Goal: Task Accomplishment & Management: Use online tool/utility

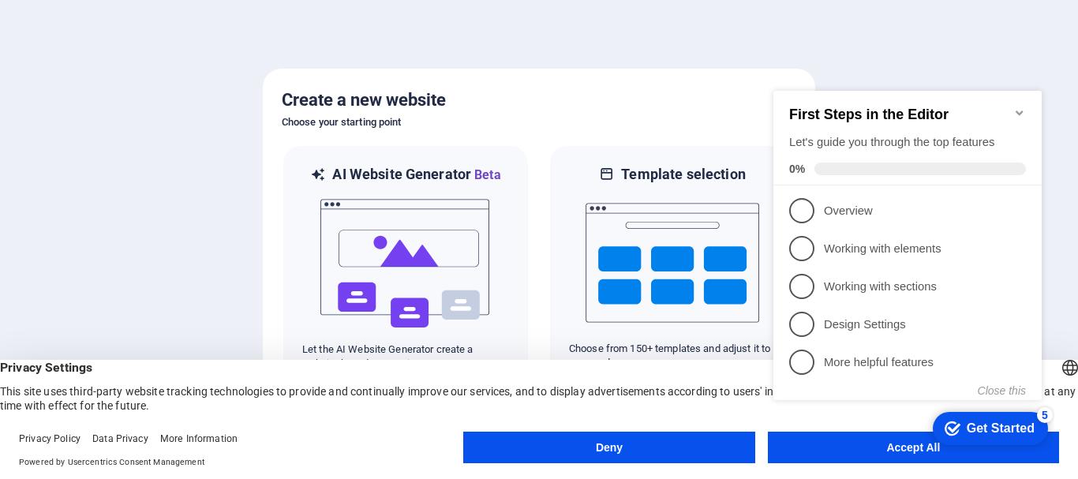
click at [802, 457] on button "Accept All" at bounding box center [913, 448] width 291 height 32
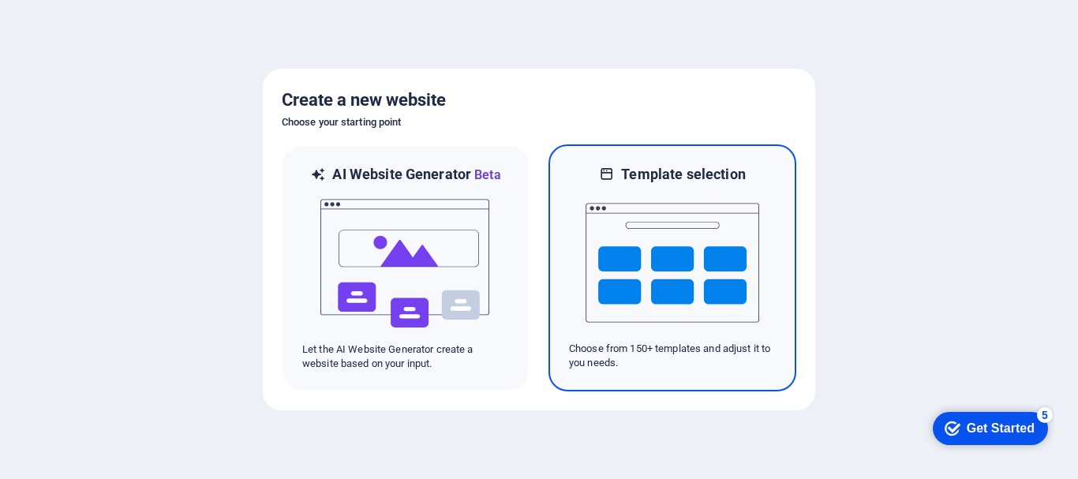
click at [690, 363] on p "Choose from 150+ templates and adjust it to you needs." at bounding box center [672, 356] width 207 height 28
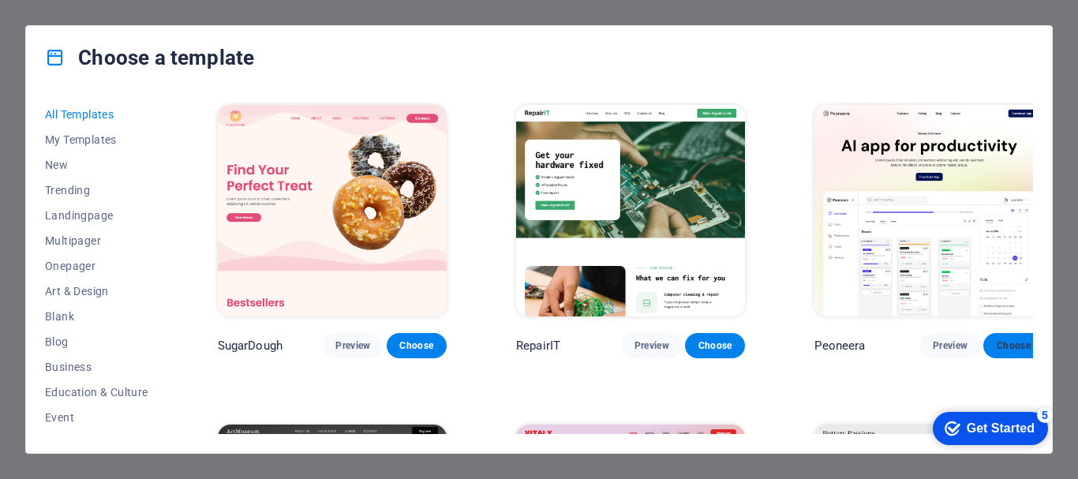
click at [996, 339] on span "Choose" at bounding box center [1013, 345] width 35 height 13
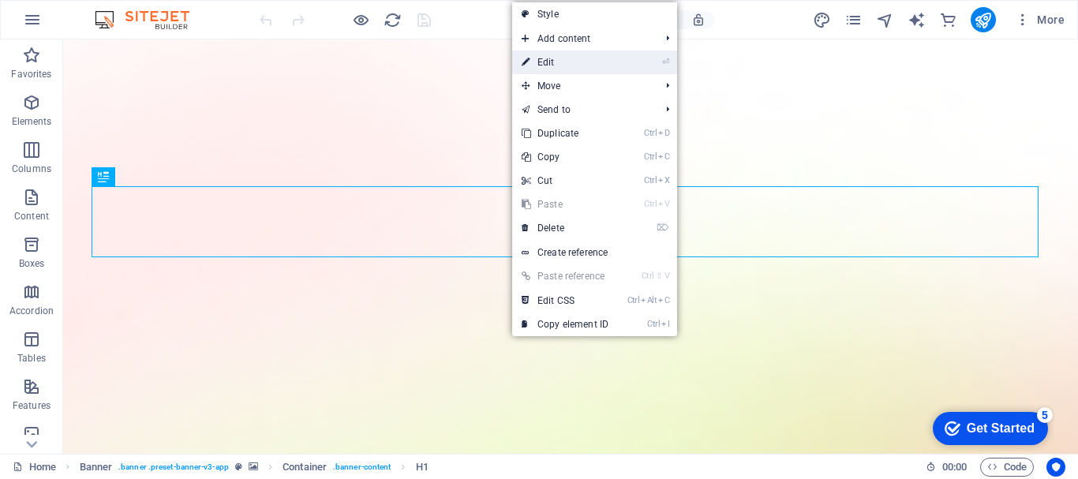
drag, startPoint x: 585, startPoint y: 59, endPoint x: 257, endPoint y: 20, distance: 329.8
click at [585, 58] on link "⏎ Edit" at bounding box center [565, 62] width 106 height 24
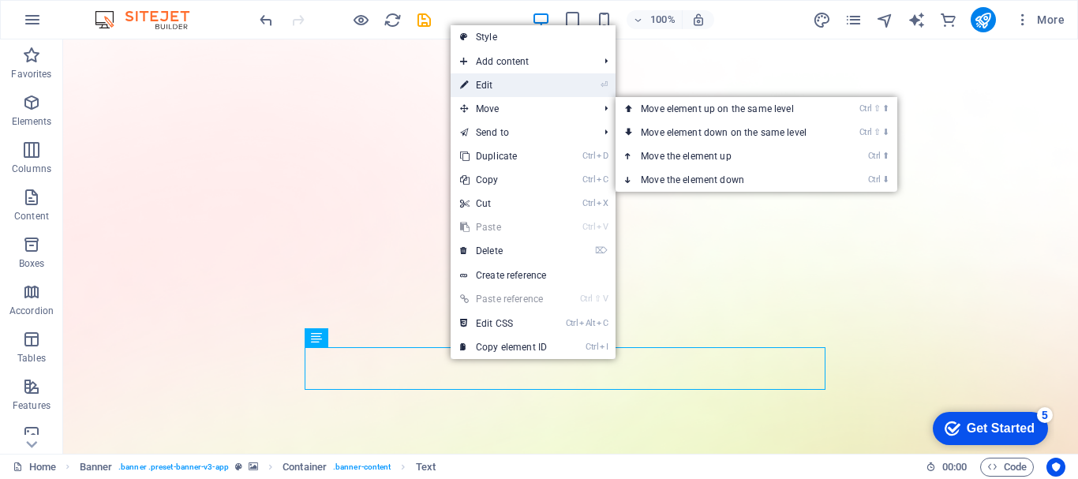
click at [490, 84] on link "⏎ Edit" at bounding box center [504, 85] width 106 height 24
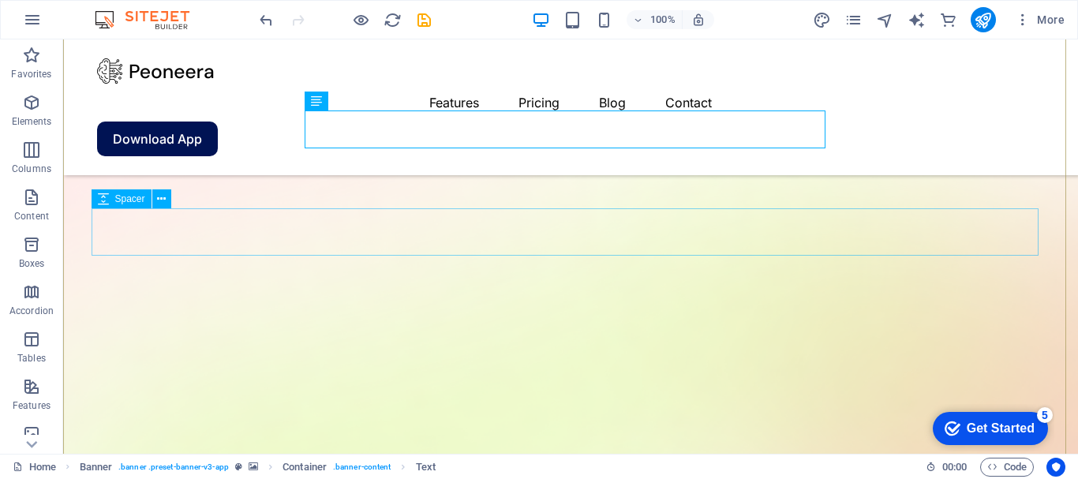
scroll to position [316, 0]
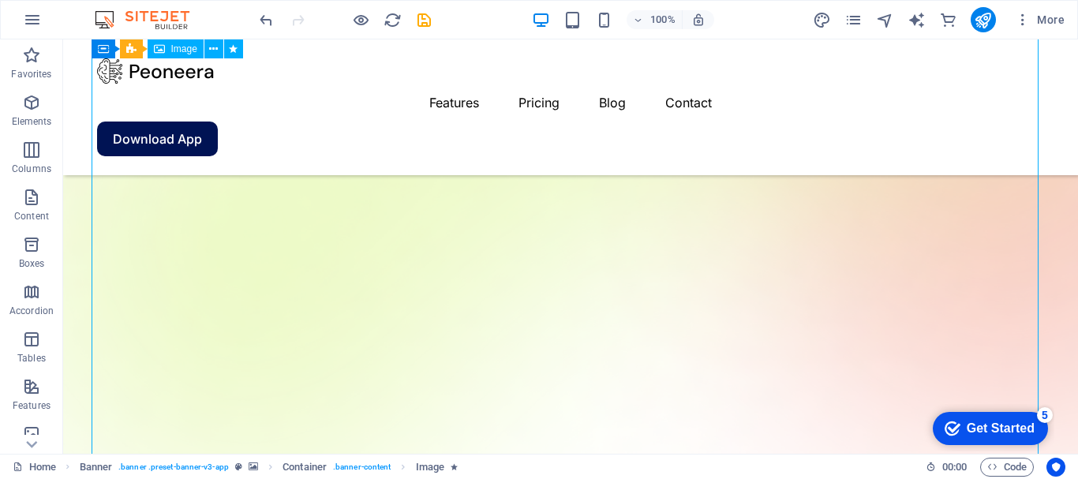
scroll to position [552, 0]
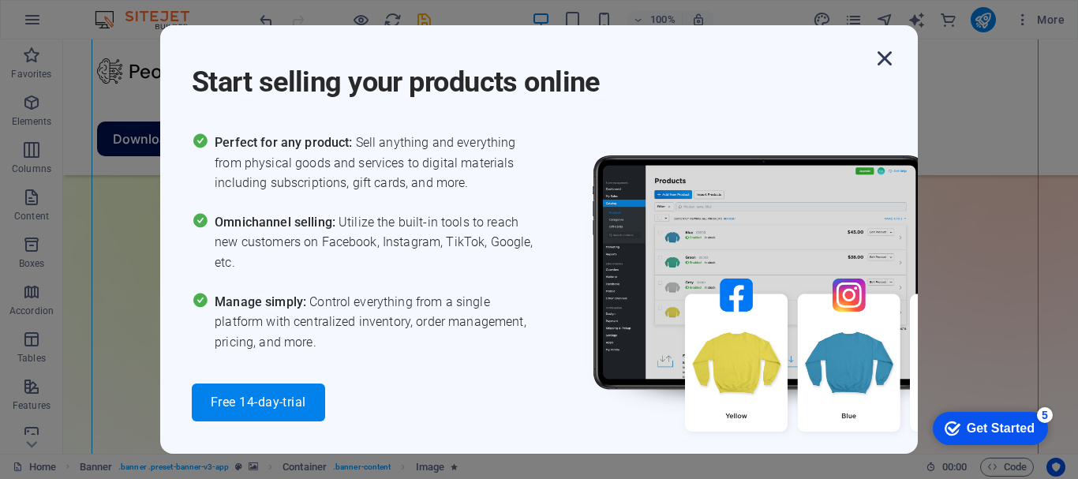
click at [882, 62] on icon "button" at bounding box center [884, 58] width 28 height 28
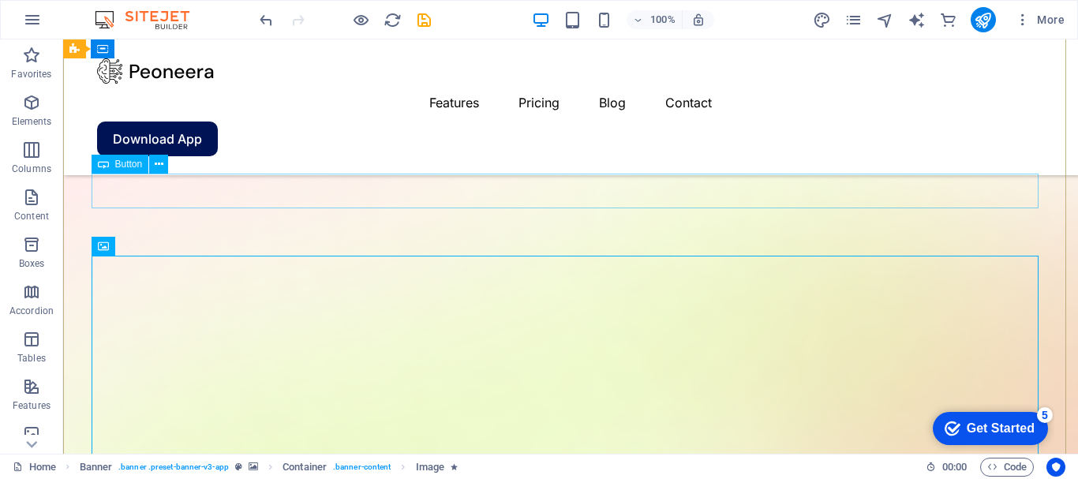
scroll to position [237, 0]
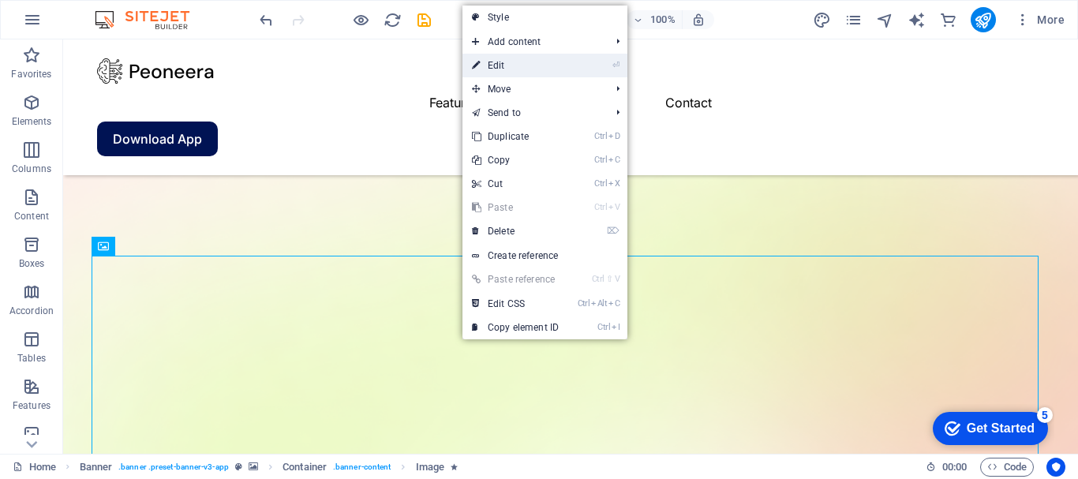
click at [507, 63] on link "⏎ Edit" at bounding box center [515, 66] width 106 height 24
select select "%"
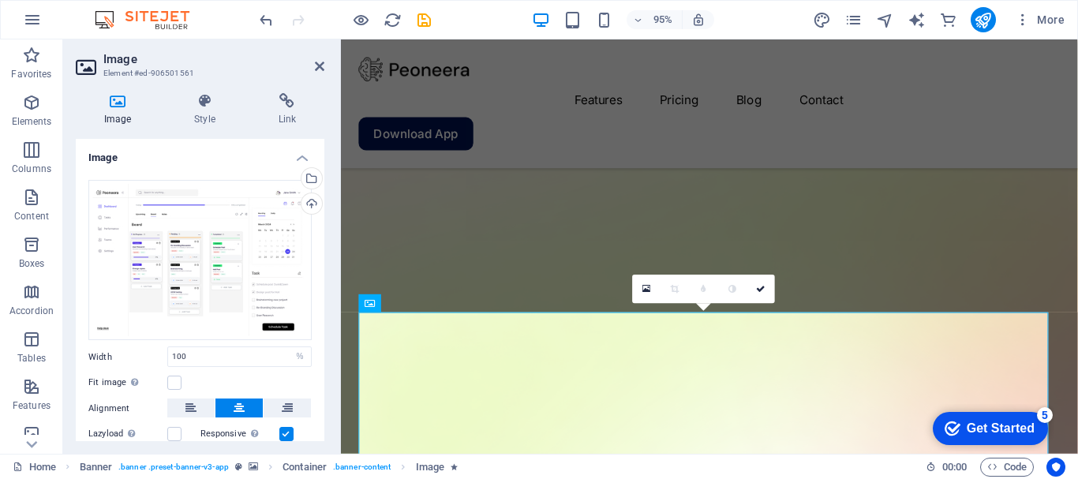
click at [112, 110] on h4 "Image" at bounding box center [121, 109] width 90 height 33
click at [644, 290] on icon at bounding box center [646, 289] width 9 height 10
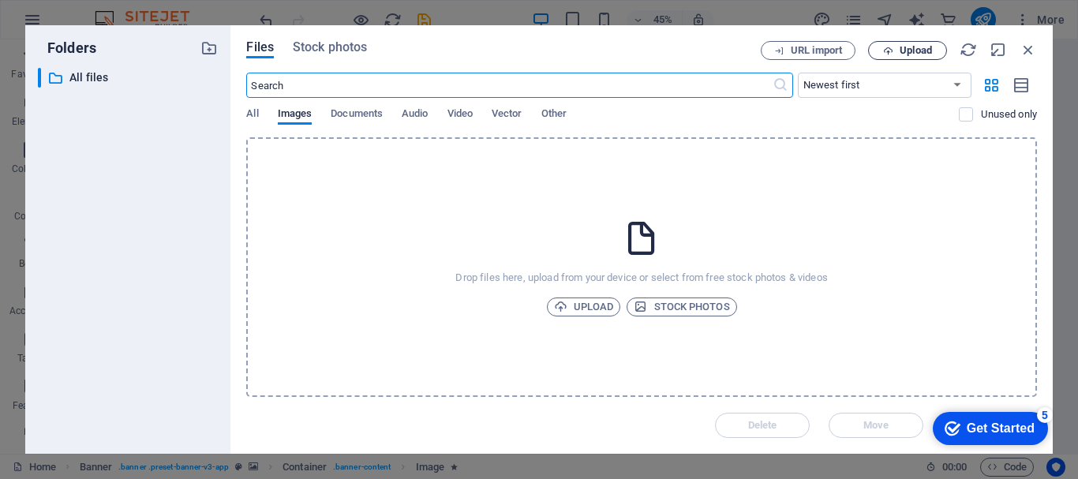
click at [885, 47] on icon "button" at bounding box center [888, 51] width 10 height 10
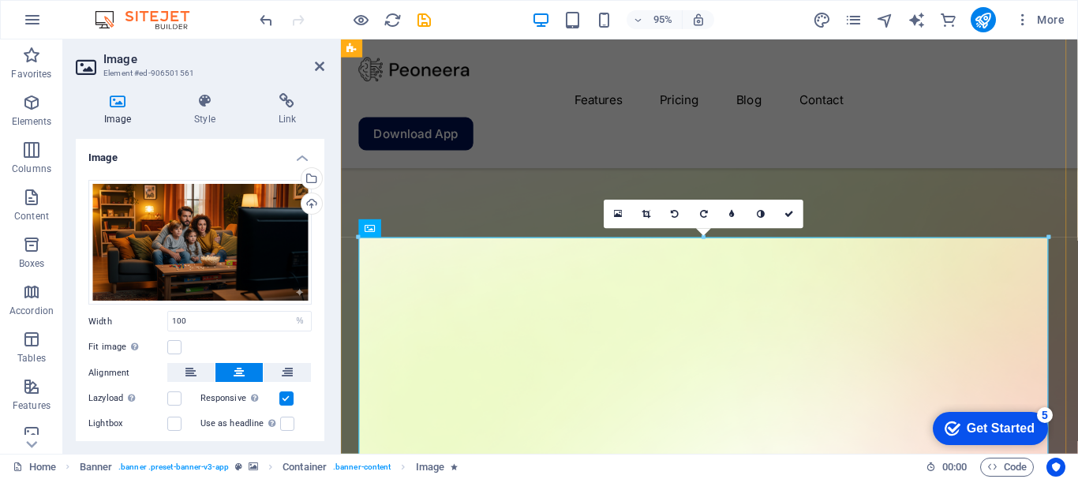
scroll to position [316, 0]
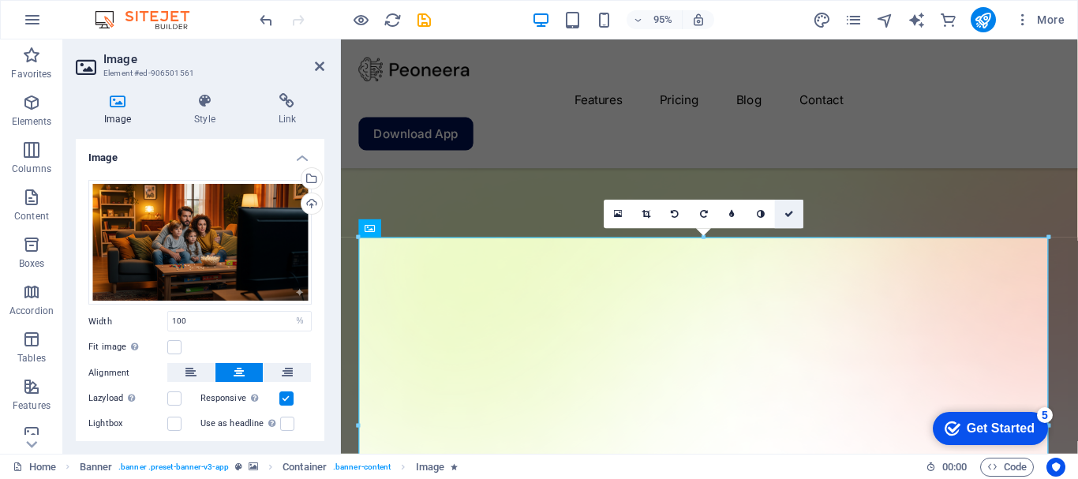
click at [795, 215] on link at bounding box center [789, 214] width 28 height 28
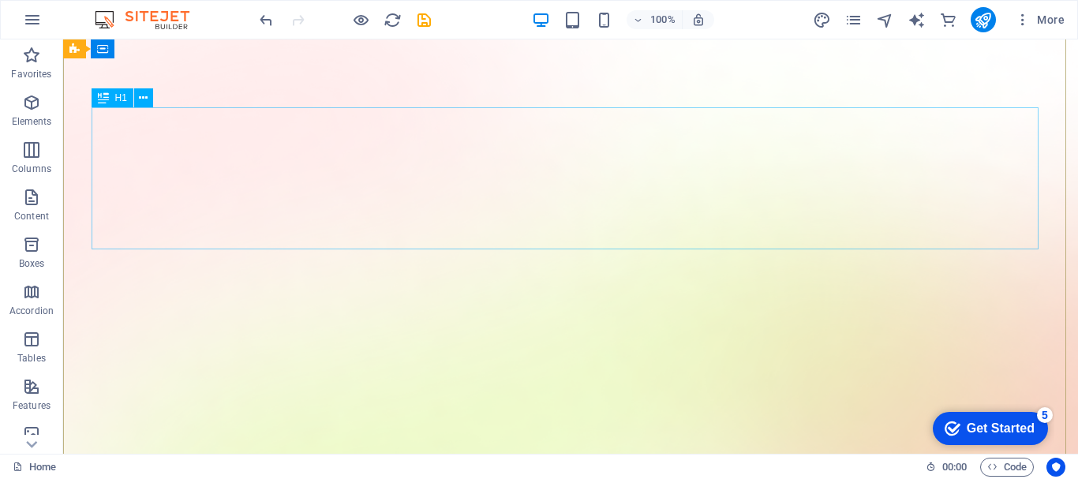
scroll to position [0, 0]
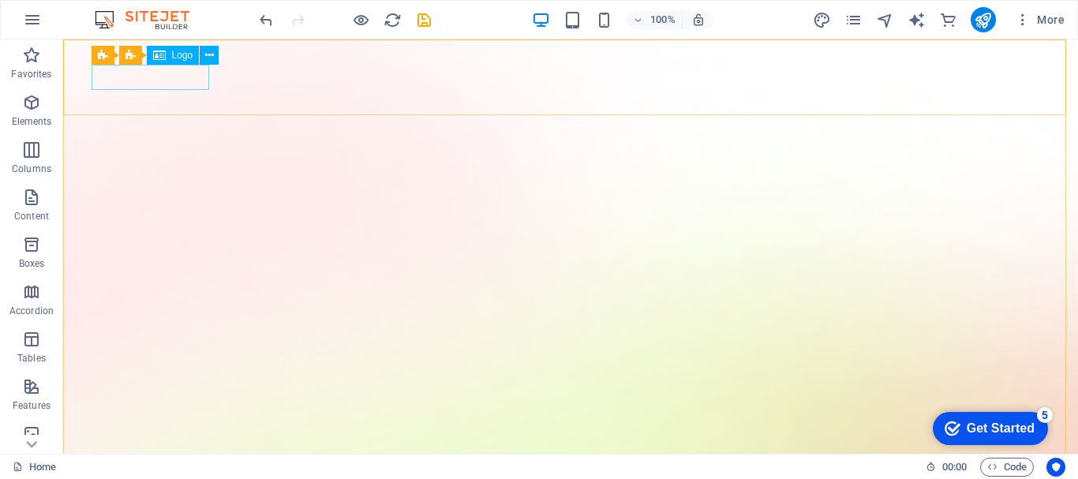
click at [177, 55] on span "Logo" at bounding box center [182, 54] width 21 height 9
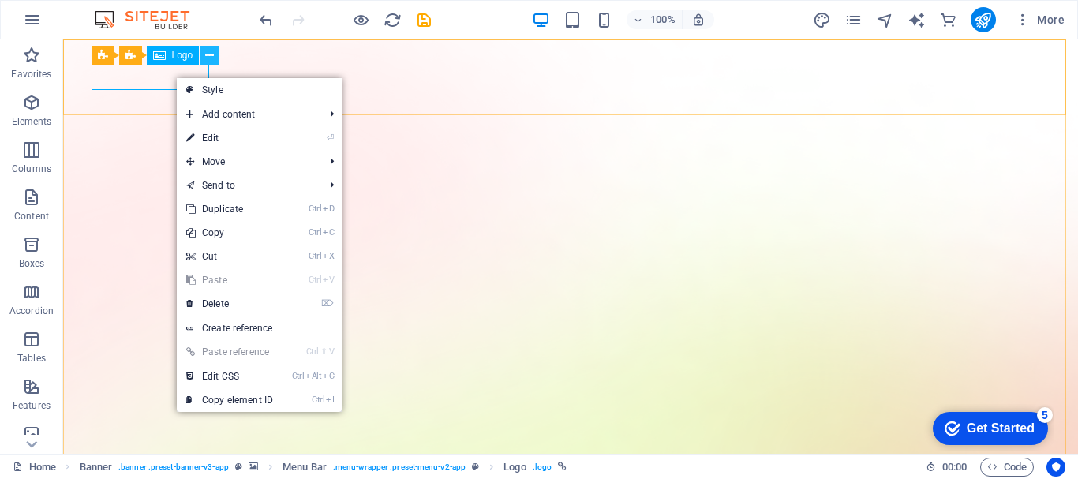
click at [200, 58] on button at bounding box center [209, 55] width 19 height 19
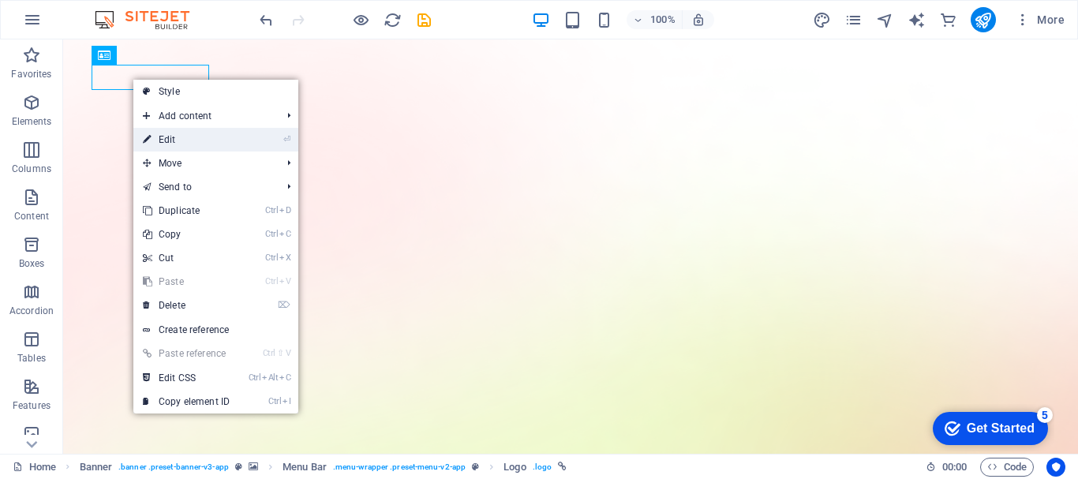
click at [178, 151] on link "⏎ Edit" at bounding box center [186, 140] width 106 height 24
select select "px"
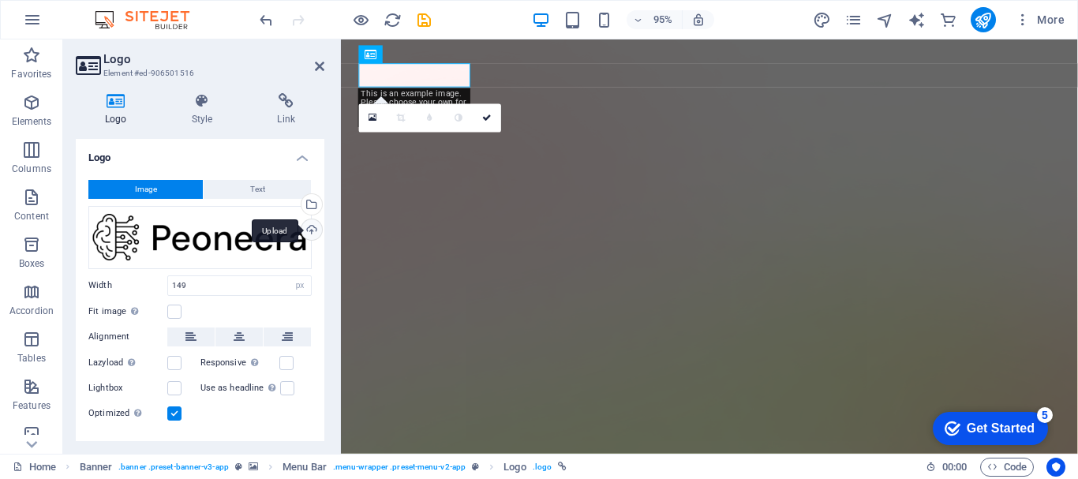
click at [304, 225] on div "Upload" at bounding box center [310, 231] width 24 height 24
click at [309, 234] on div "Upload" at bounding box center [310, 231] width 24 height 24
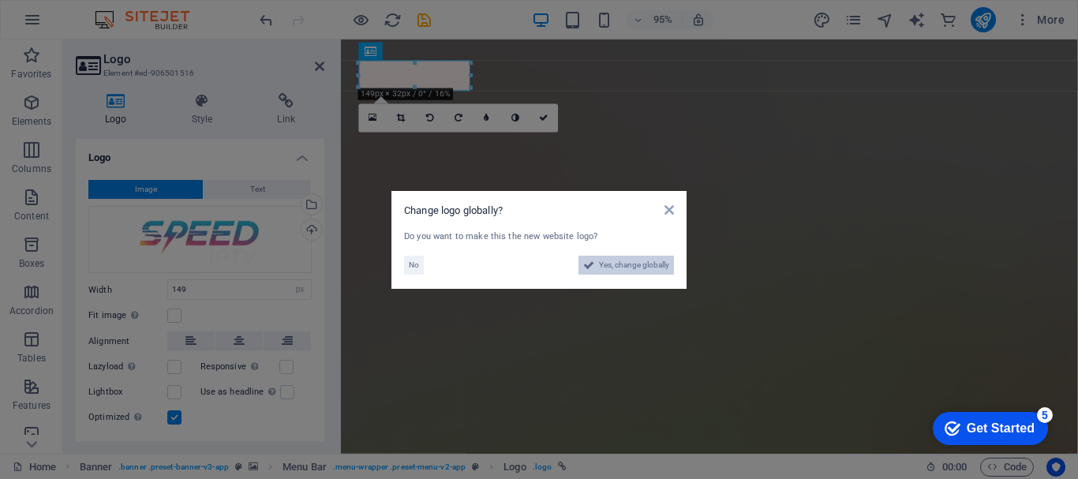
click at [603, 269] on span "Yes, change globally" at bounding box center [634, 265] width 70 height 19
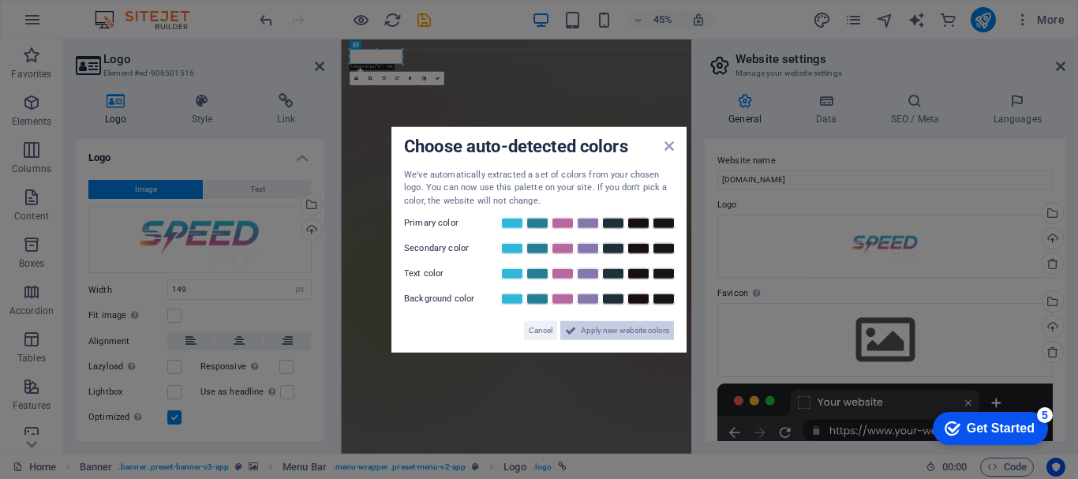
click at [585, 329] on span "Apply new website colors" at bounding box center [625, 330] width 88 height 19
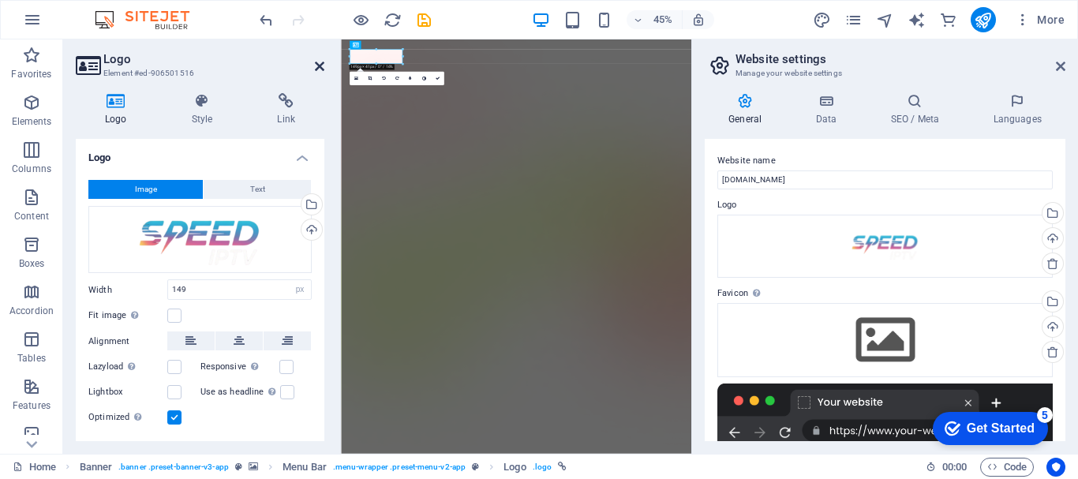
click at [320, 63] on icon at bounding box center [319, 66] width 9 height 13
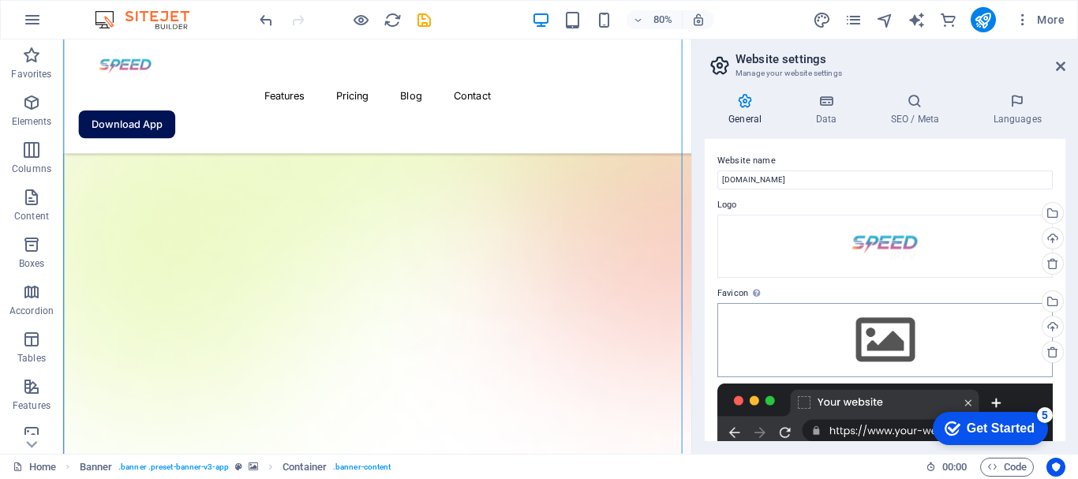
scroll to position [158, 0]
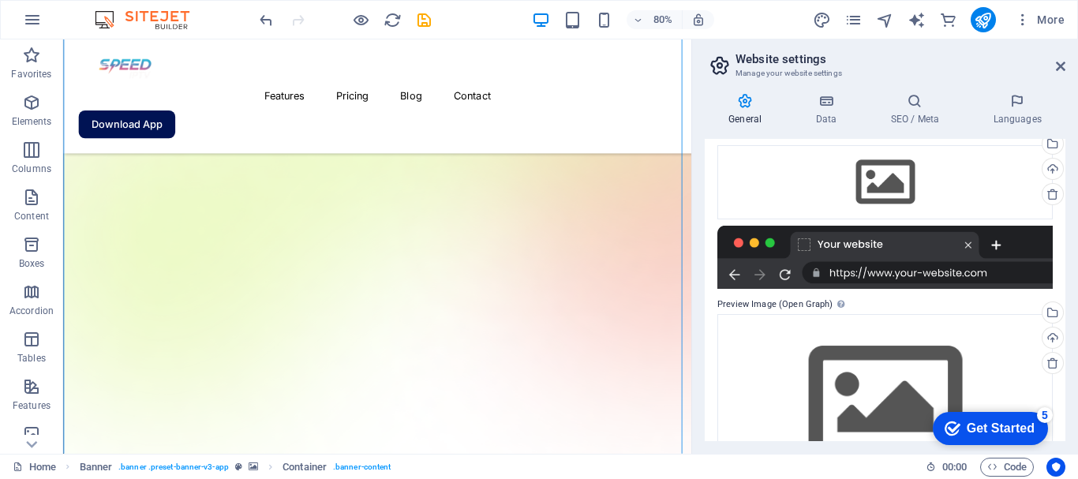
click at [969, 421] on div "Get Started" at bounding box center [1001, 428] width 68 height 14
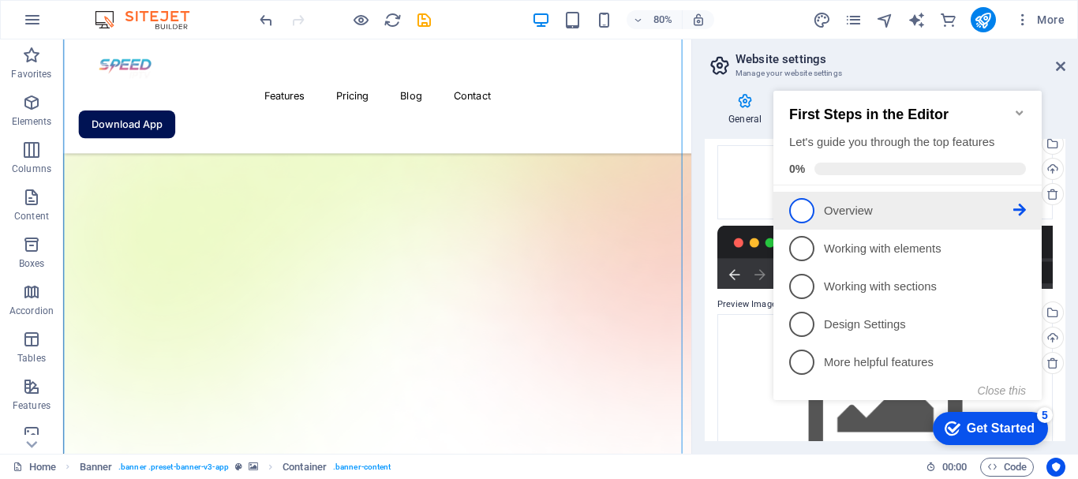
click at [808, 207] on span "1" at bounding box center [801, 210] width 25 height 25
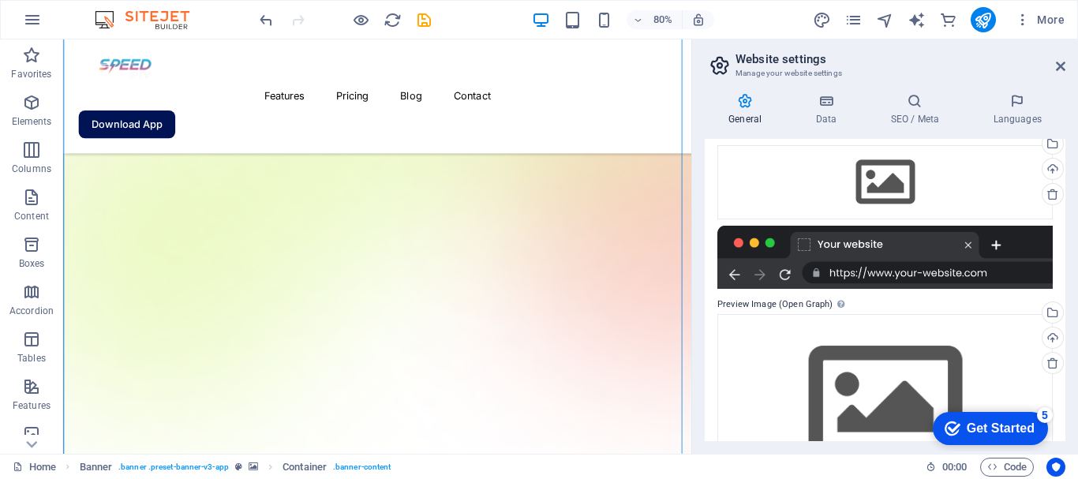
scroll to position [0, 0]
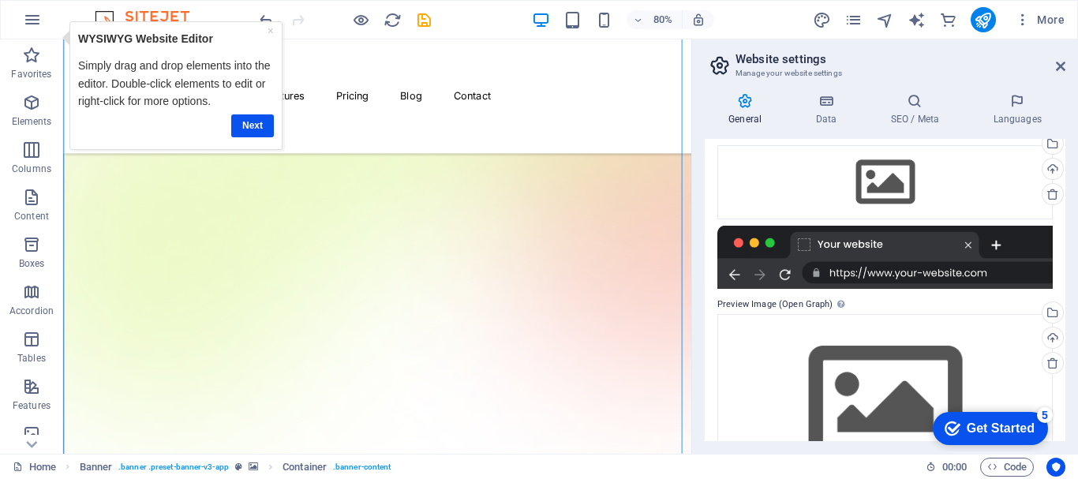
click at [994, 425] on div "Get Started" at bounding box center [1001, 428] width 68 height 14
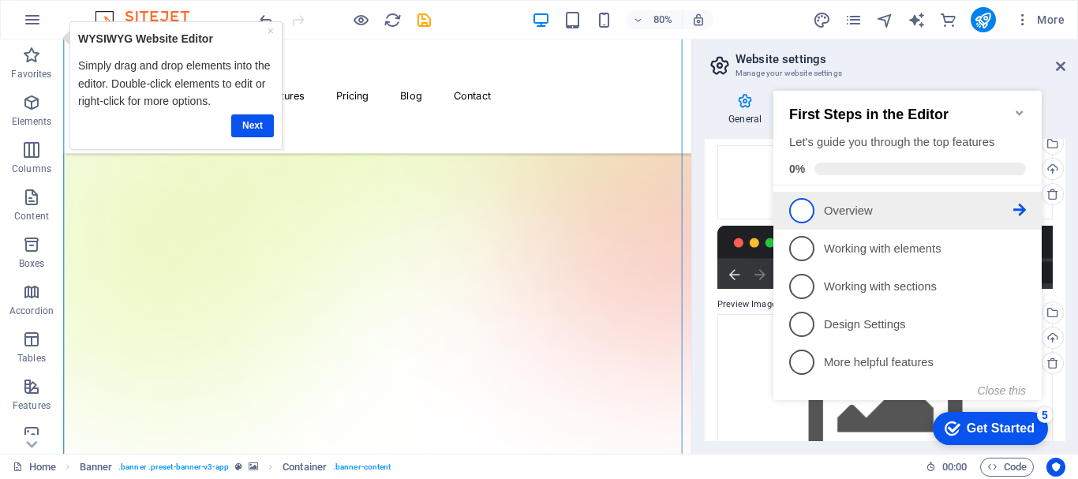
click at [1017, 208] on icon at bounding box center [1019, 210] width 13 height 13
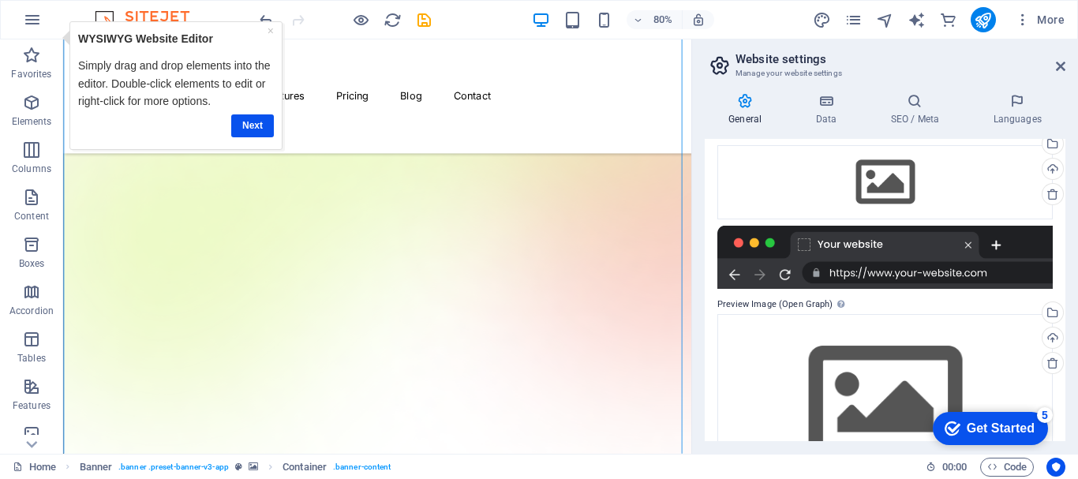
click at [1021, 429] on div "Get Started" at bounding box center [1001, 428] width 68 height 14
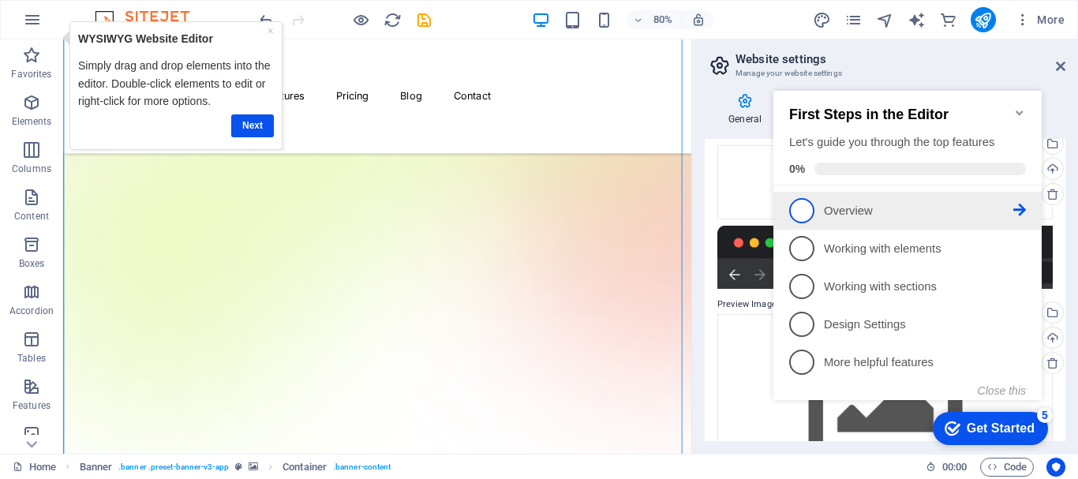
click at [796, 204] on span "1" at bounding box center [801, 210] width 25 height 25
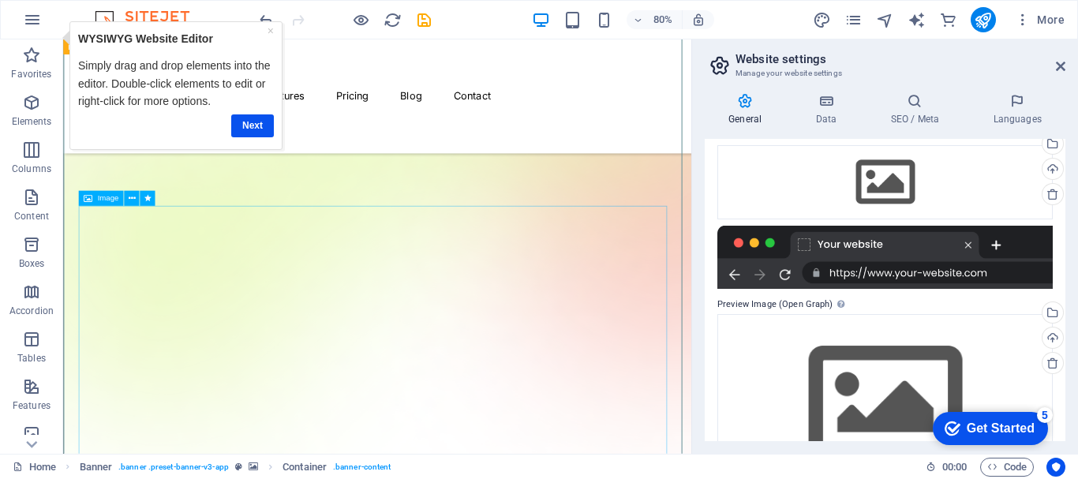
scroll to position [395, 0]
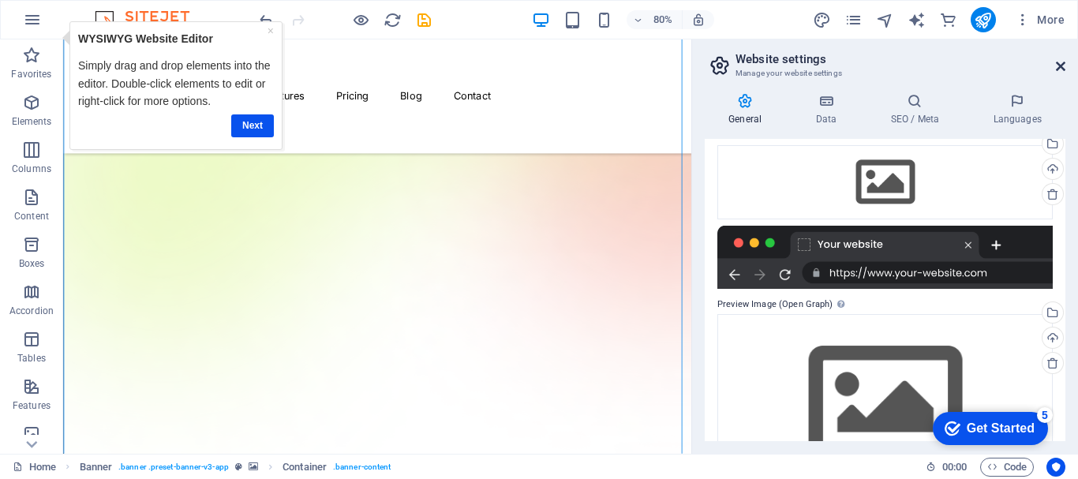
click at [1059, 69] on icon at bounding box center [1060, 66] width 9 height 13
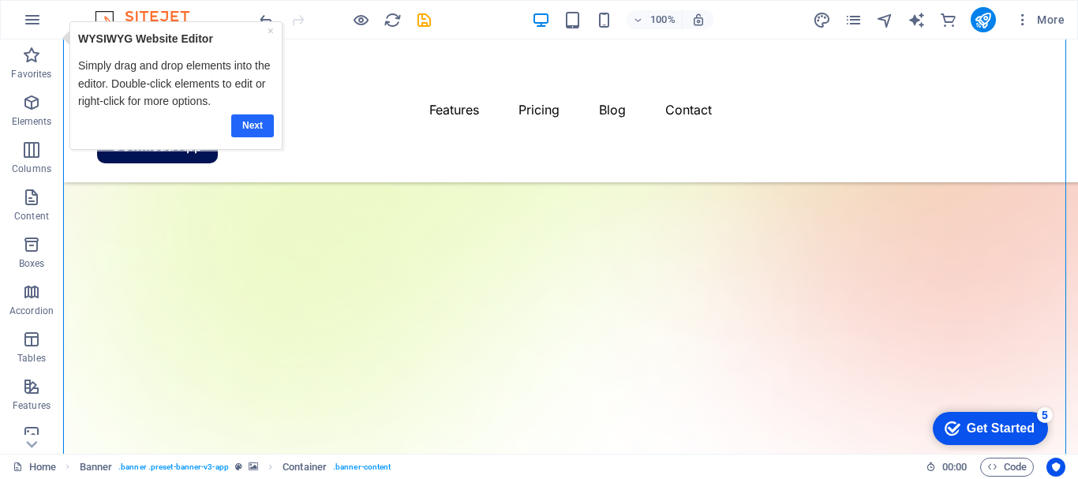
drag, startPoint x: 257, startPoint y: 131, endPoint x: 252, endPoint y: 112, distance: 19.7
click at [257, 131] on link "Next" at bounding box center [251, 125] width 43 height 23
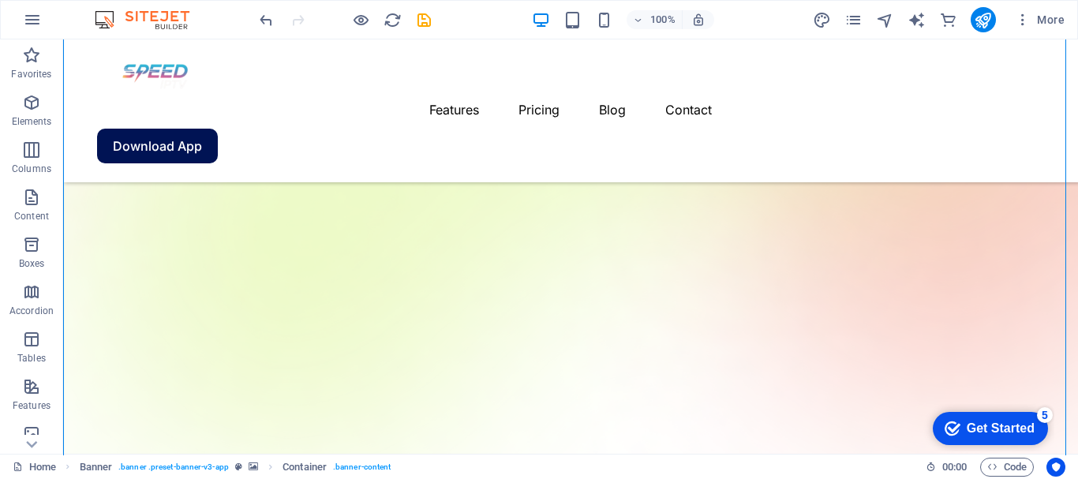
click at [969, 421] on div "Get Started" at bounding box center [1001, 428] width 68 height 14
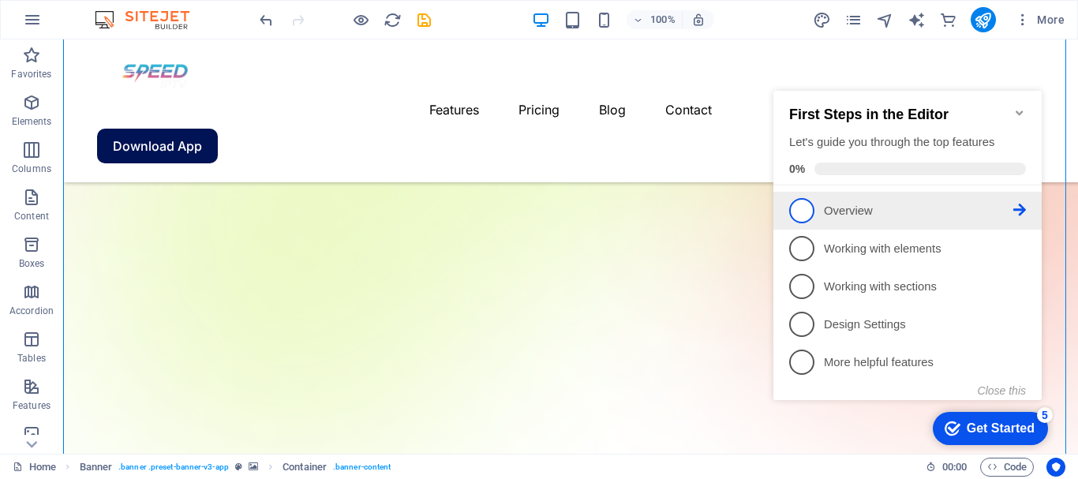
click at [802, 213] on span "1" at bounding box center [801, 210] width 25 height 25
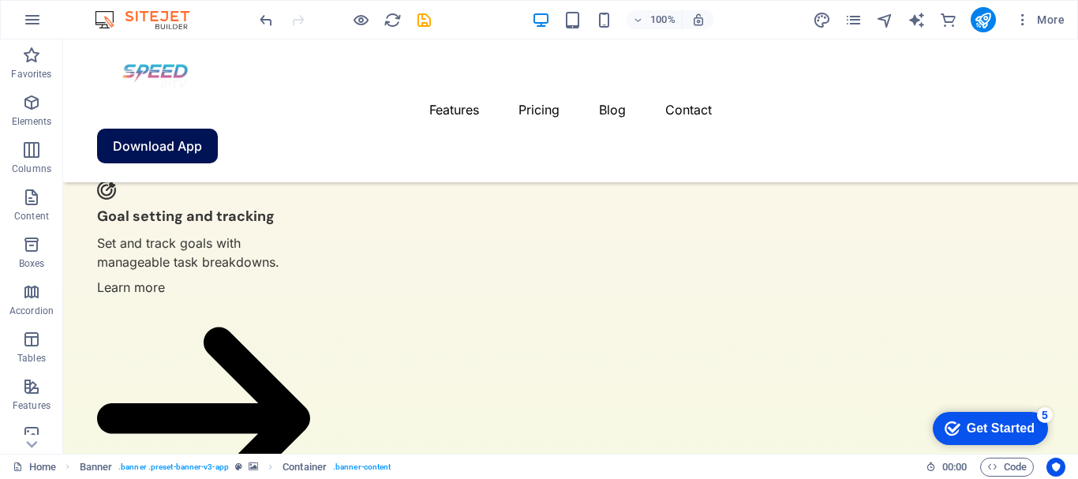
scroll to position [3815, 0]
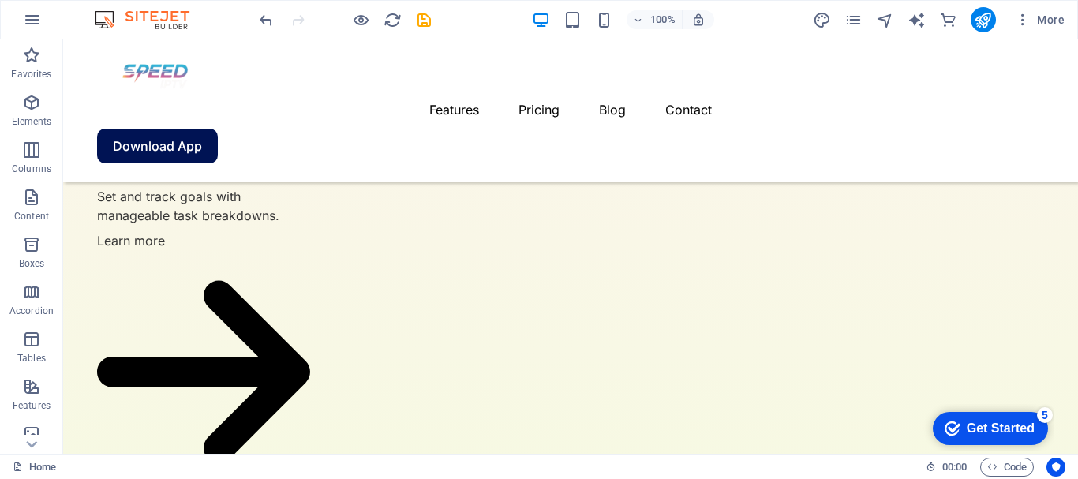
drag, startPoint x: 1068, startPoint y: 91, endPoint x: 1128, endPoint y: 496, distance: 409.3
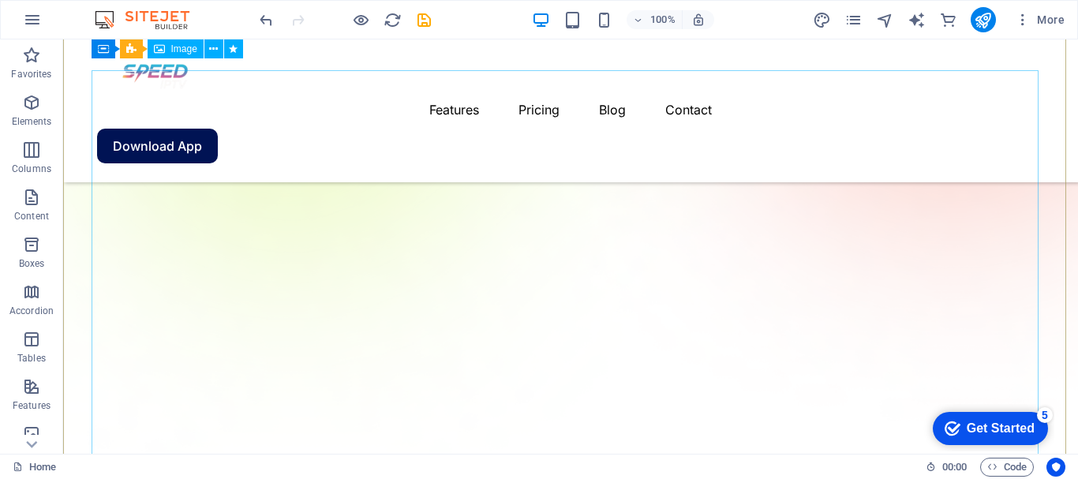
scroll to position [343, 0]
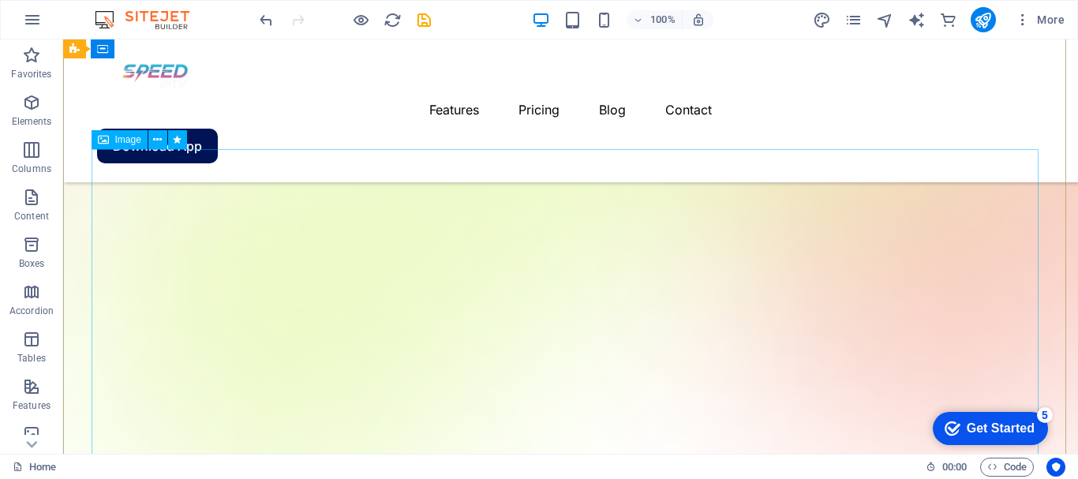
click at [116, 139] on span "Image" at bounding box center [128, 139] width 26 height 9
click at [106, 138] on icon at bounding box center [103, 139] width 11 height 19
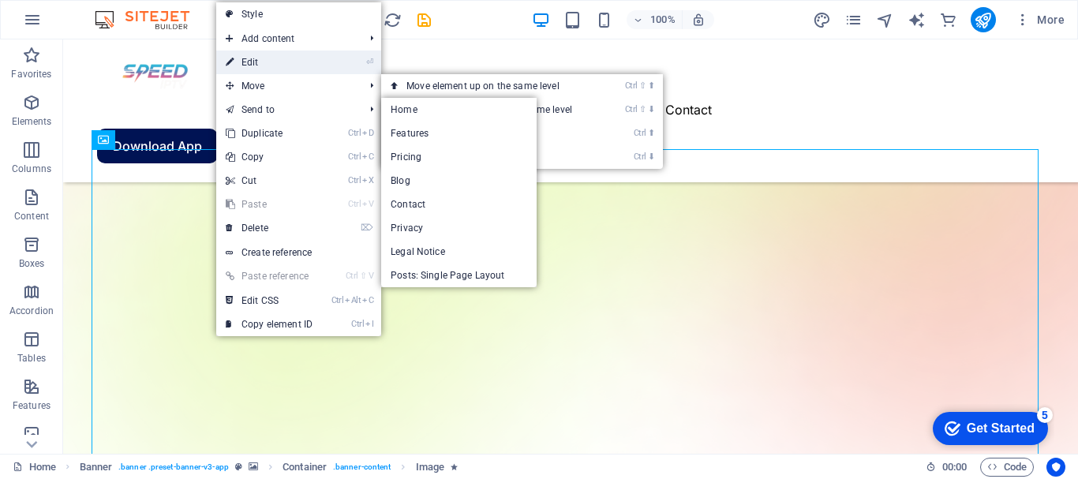
click at [267, 62] on link "⏎ Edit" at bounding box center [269, 62] width 106 height 24
select select "%"
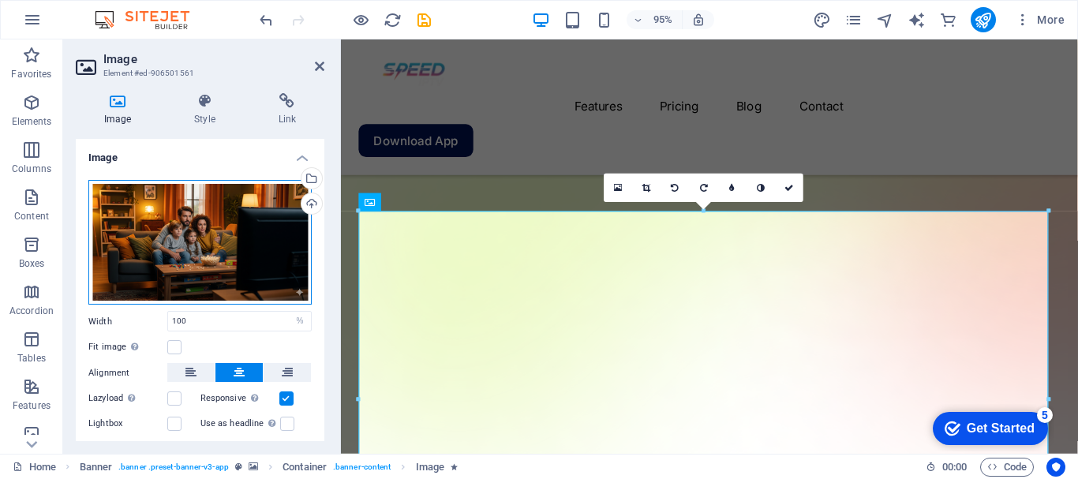
drag, startPoint x: 201, startPoint y: 230, endPoint x: 156, endPoint y: 237, distance: 45.4
click at [156, 237] on div "Drag files here, click to choose files or select files from Files or our free s…" at bounding box center [199, 242] width 223 height 125
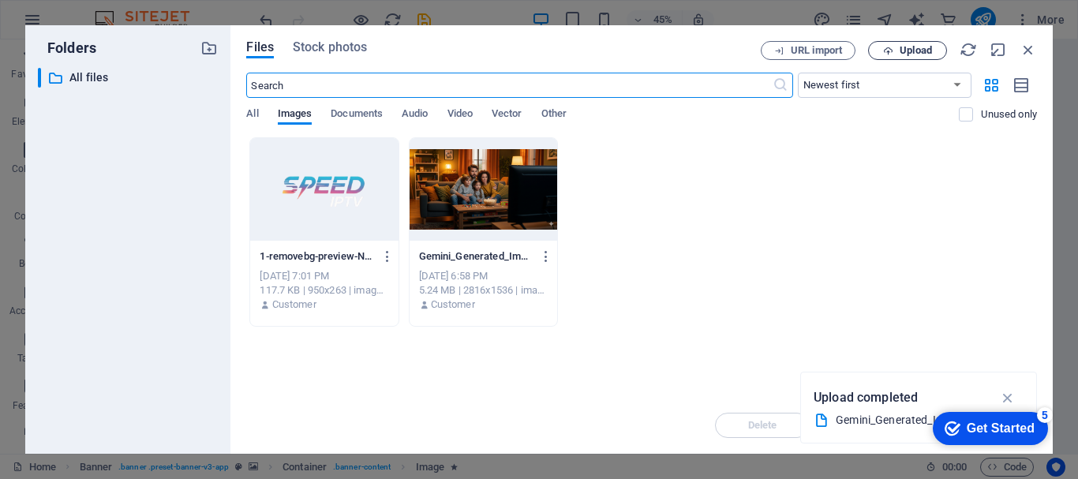
click at [914, 50] on span "Upload" at bounding box center [915, 50] width 32 height 9
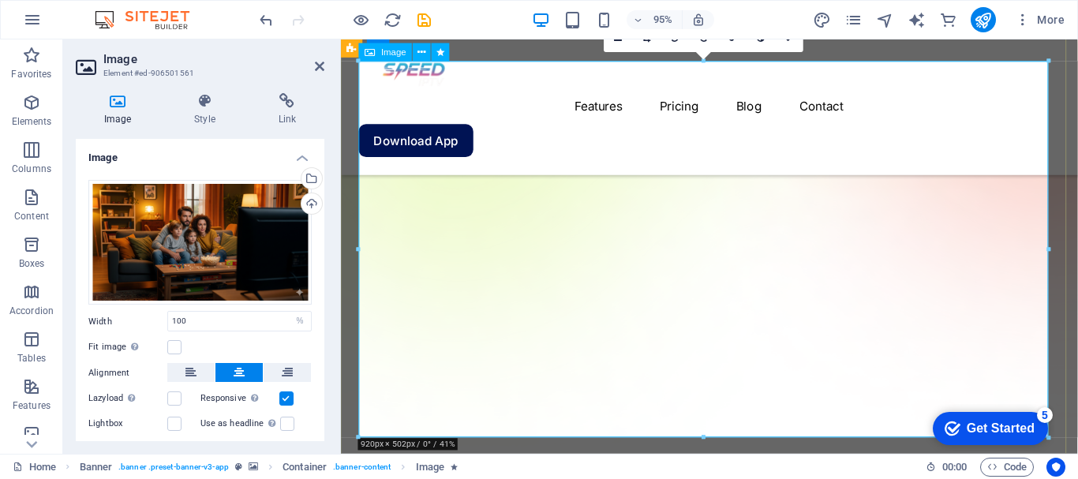
scroll to position [422, 0]
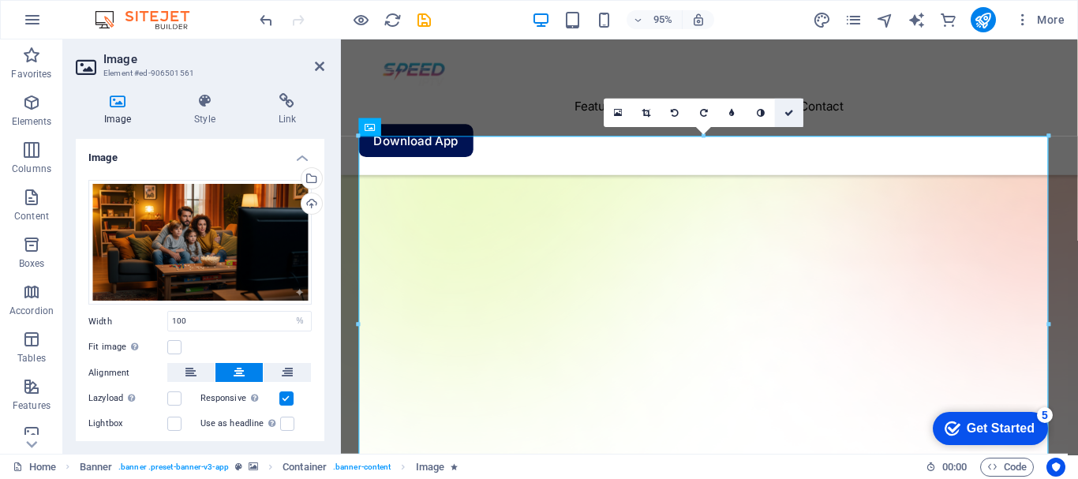
click at [793, 110] on icon at bounding box center [788, 112] width 9 height 9
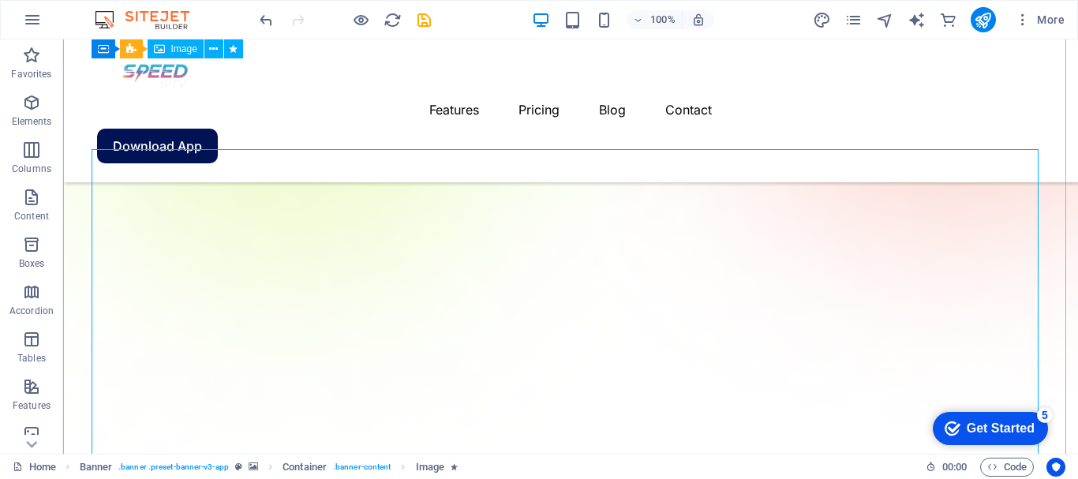
scroll to position [264, 0]
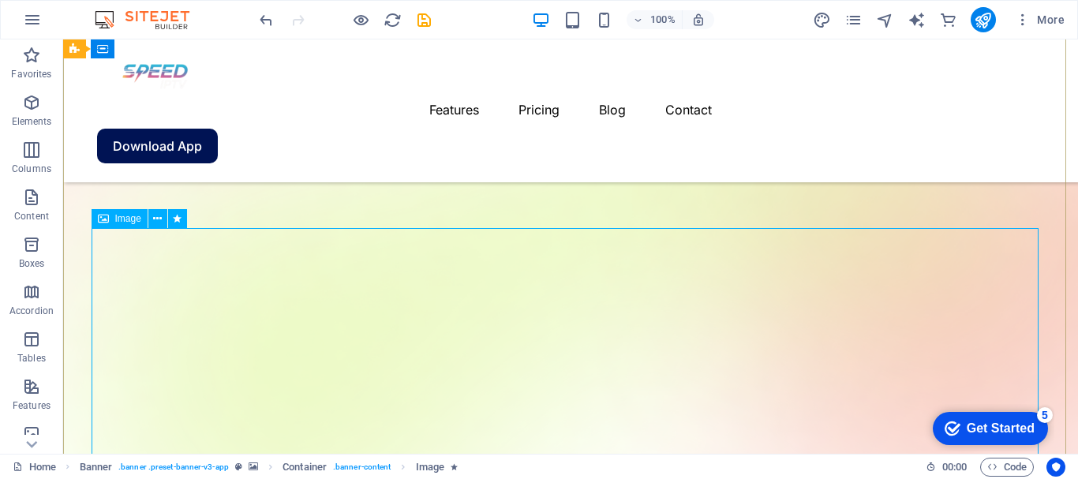
click at [122, 221] on span "Image" at bounding box center [128, 218] width 26 height 9
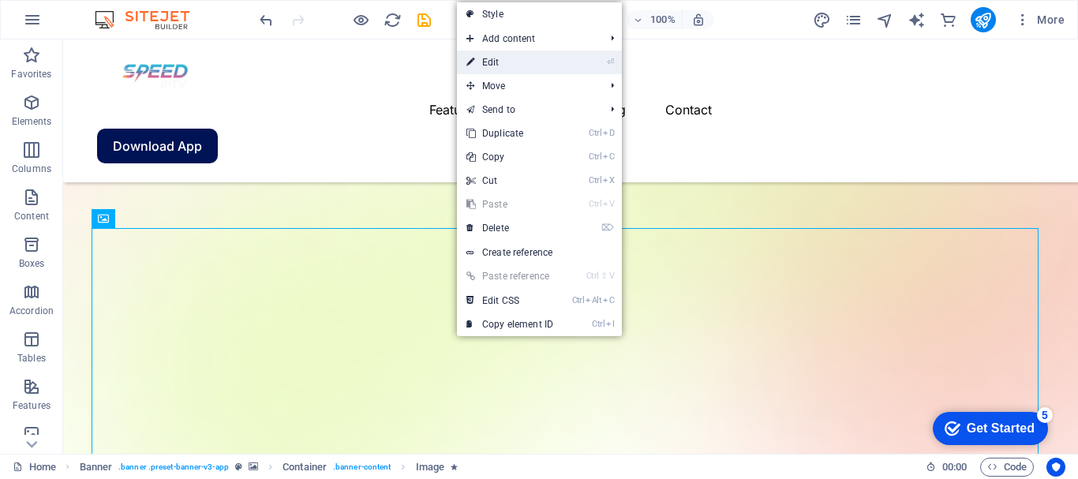
click at [513, 62] on link "⏎ Edit" at bounding box center [510, 62] width 106 height 24
select select "%"
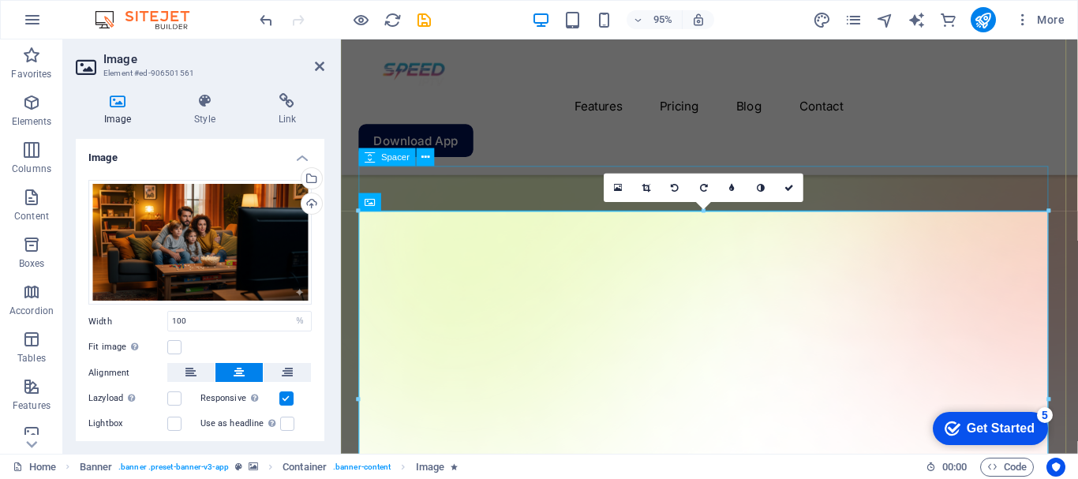
scroll to position [422, 0]
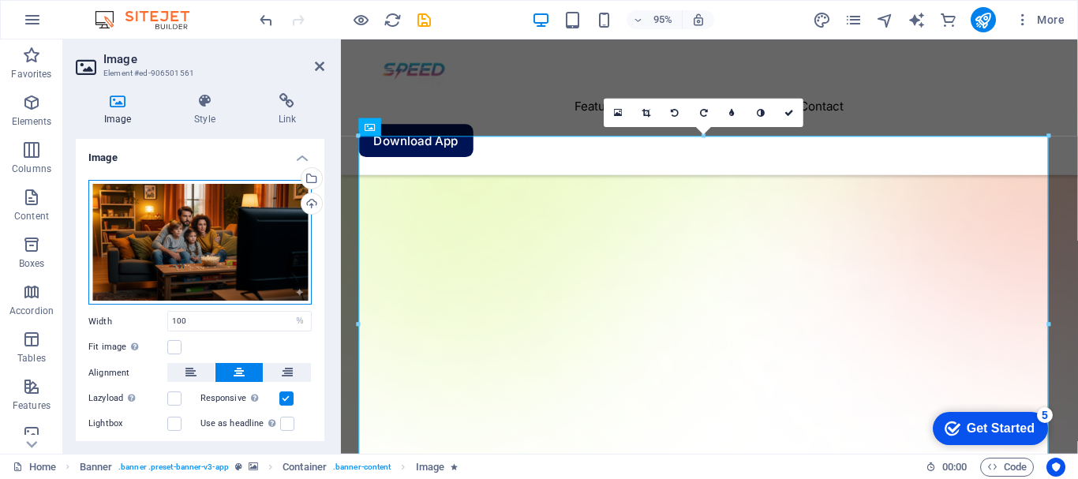
click at [246, 213] on div "Drag files here, click to choose files or select files from Files or our free s…" at bounding box center [199, 242] width 223 height 125
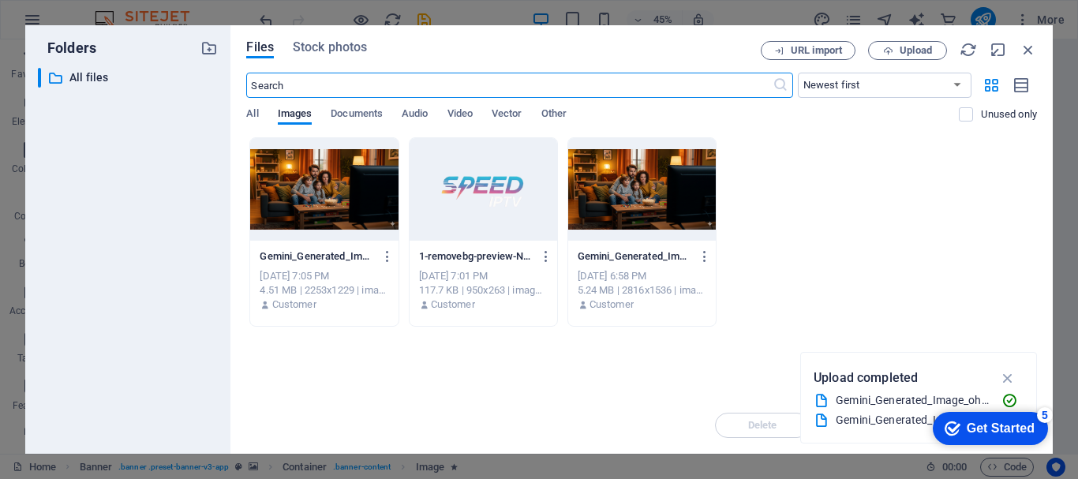
click at [605, 208] on div at bounding box center [642, 189] width 148 height 103
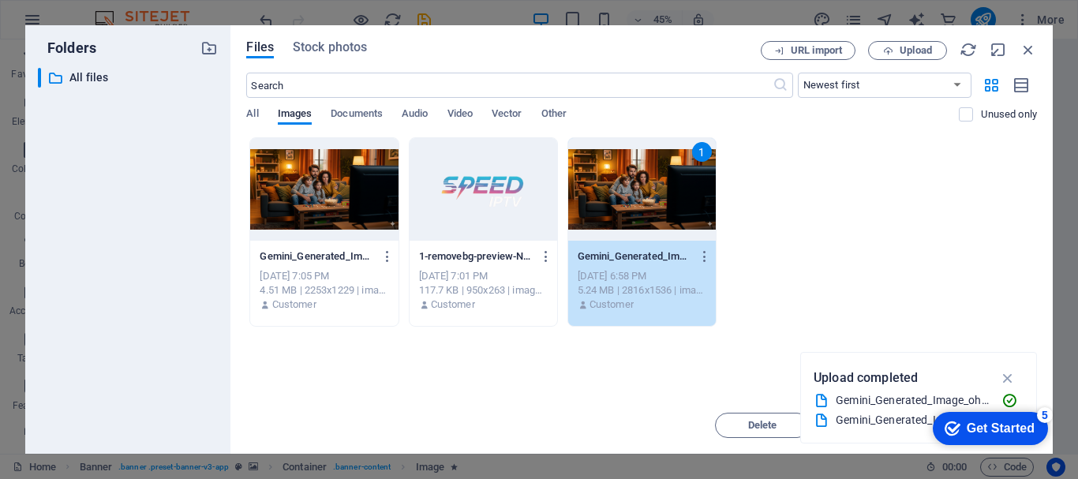
click at [295, 198] on div at bounding box center [324, 189] width 148 height 103
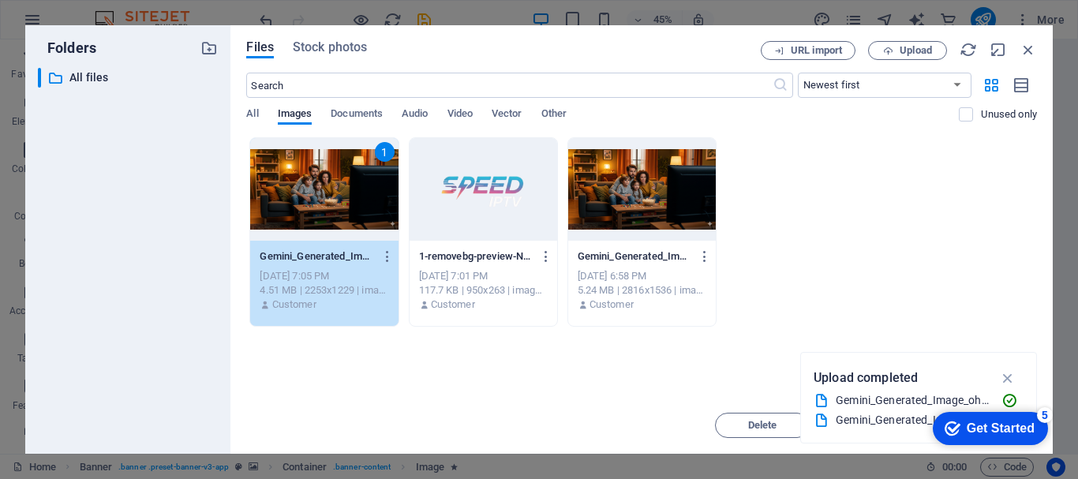
click at [956, 421] on icon "checkmark" at bounding box center [952, 429] width 16 height 16
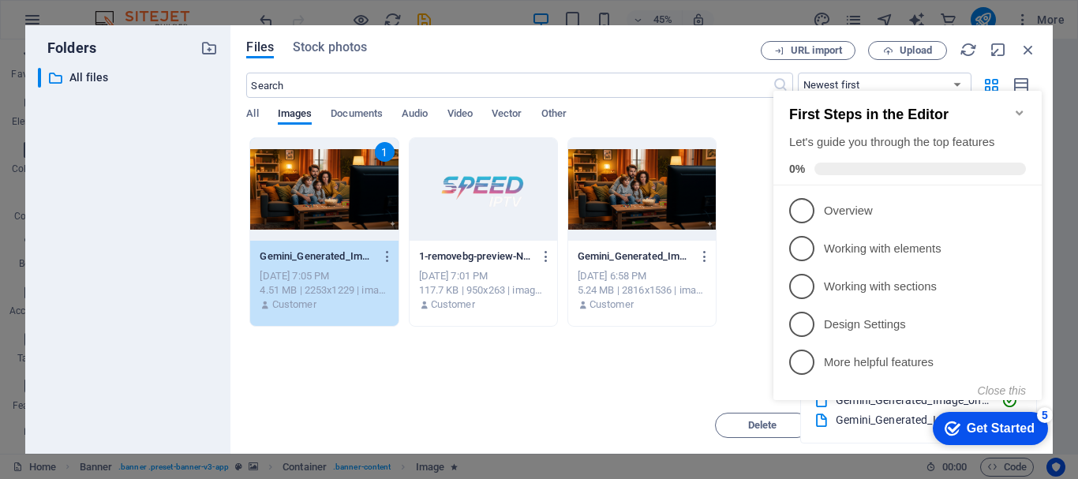
click at [647, 365] on div "Drop files here to upload them instantly 1 Gemini_Generated_Image_ohs8chohs8cho…" at bounding box center [641, 267] width 791 height 260
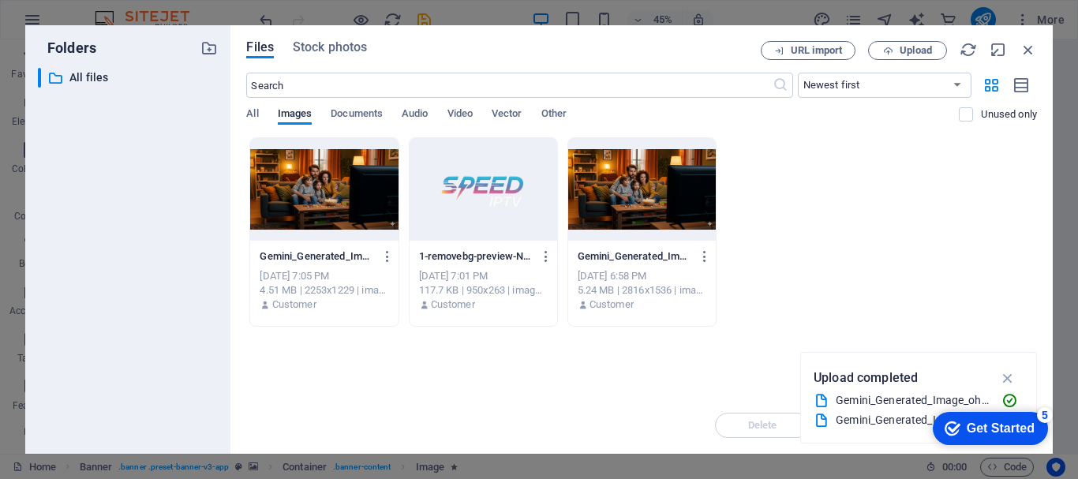
click at [340, 204] on div at bounding box center [324, 189] width 148 height 103
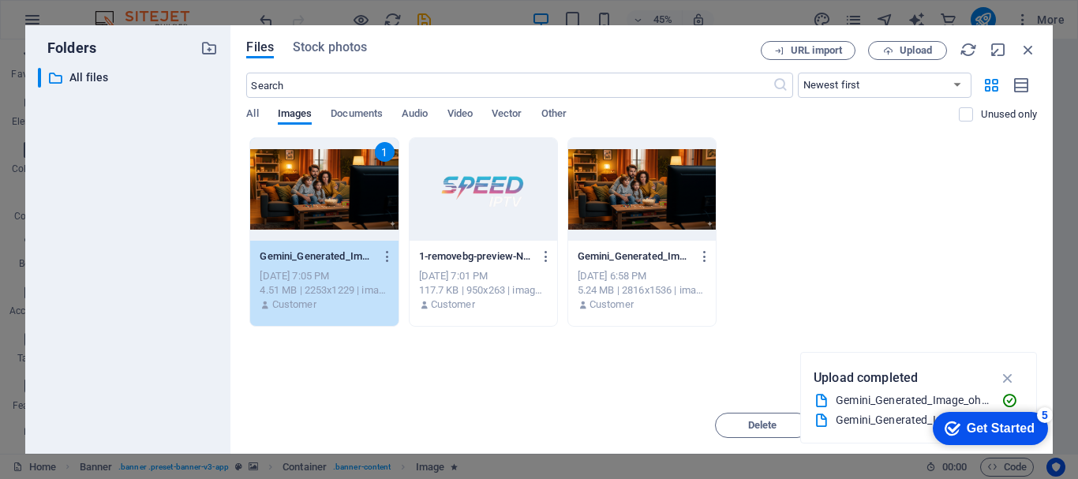
click at [340, 204] on div "1" at bounding box center [324, 189] width 148 height 103
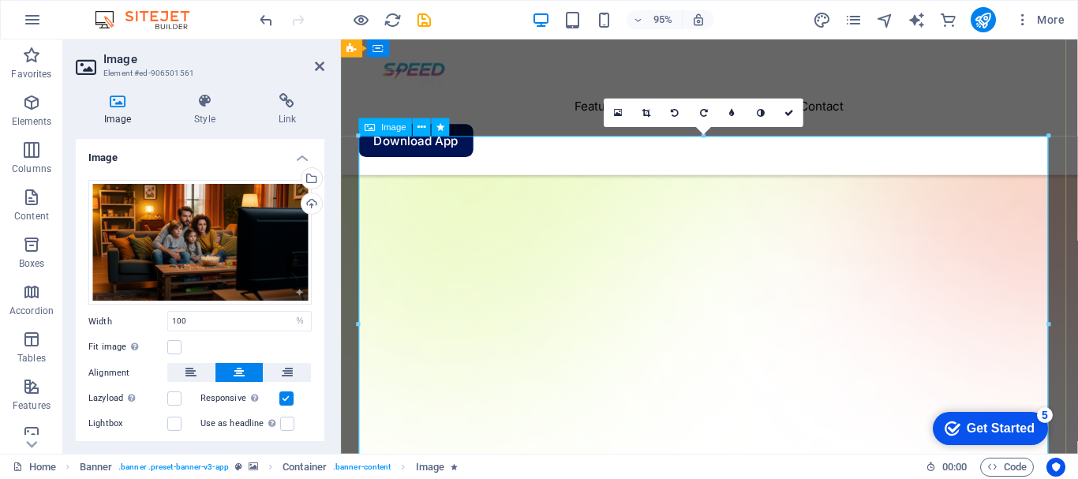
scroll to position [501, 0]
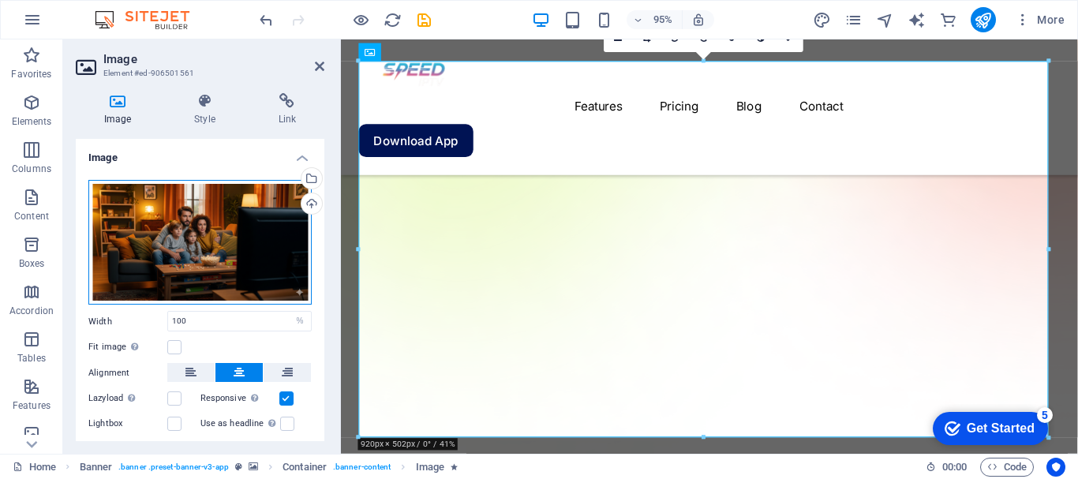
click at [265, 256] on div "Drag files here, click to choose files or select files from Files or our free s…" at bounding box center [199, 242] width 223 height 125
click at [228, 208] on div "Drag files here, click to choose files or select files from Files or our free s…" at bounding box center [199, 242] width 223 height 125
click at [228, 208] on body "dyndns1.ir Home Favorites Elements Columns Content Boxes Accordion Tables Featu…" at bounding box center [539, 239] width 1078 height 479
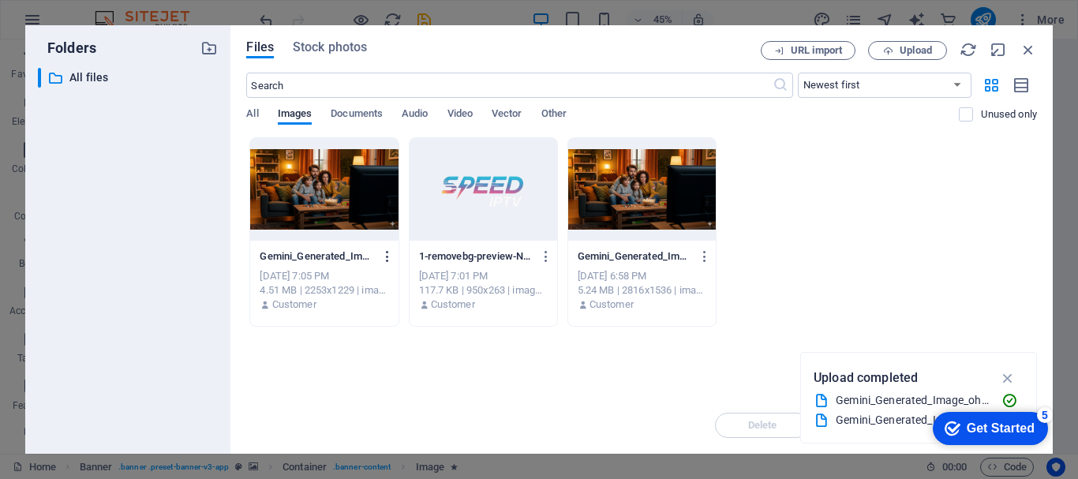
click at [390, 260] on icon "button" at bounding box center [387, 256] width 15 height 14
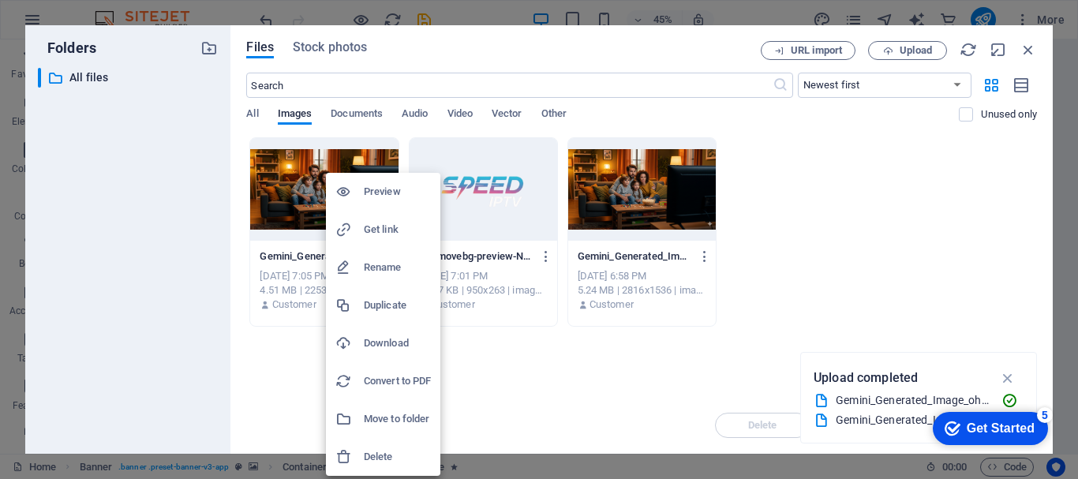
click at [383, 451] on h6 "Delete" at bounding box center [397, 456] width 67 height 19
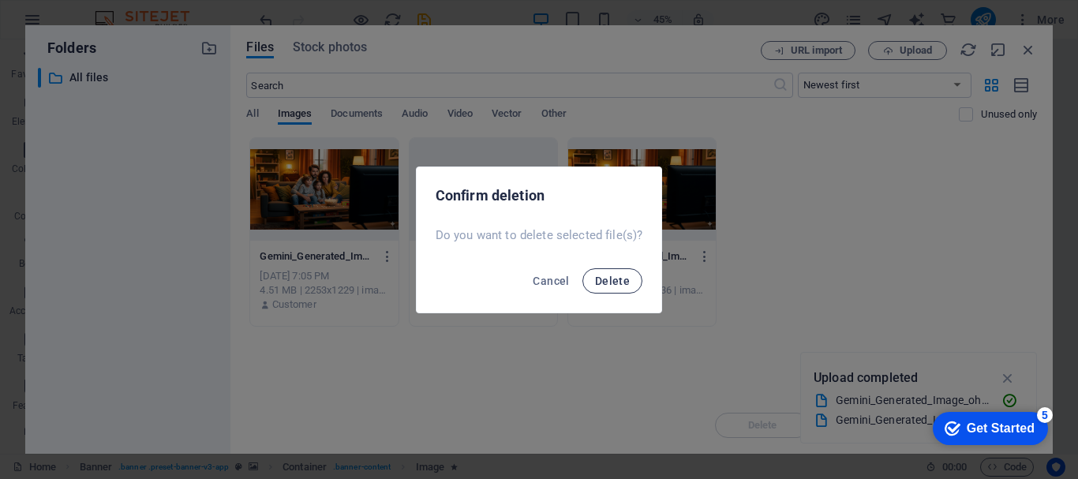
click at [615, 282] on span "Delete" at bounding box center [612, 281] width 35 height 13
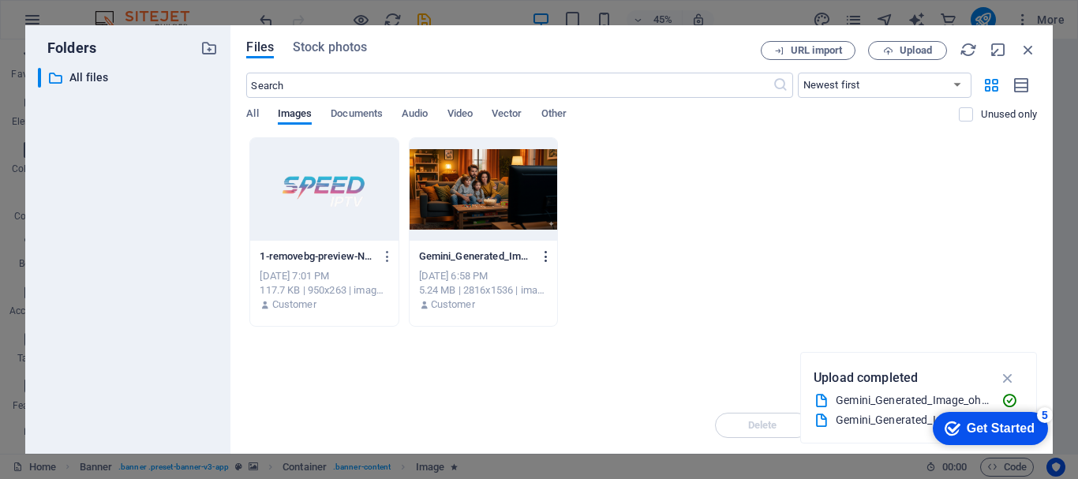
click at [541, 249] on icon "button" at bounding box center [546, 256] width 15 height 14
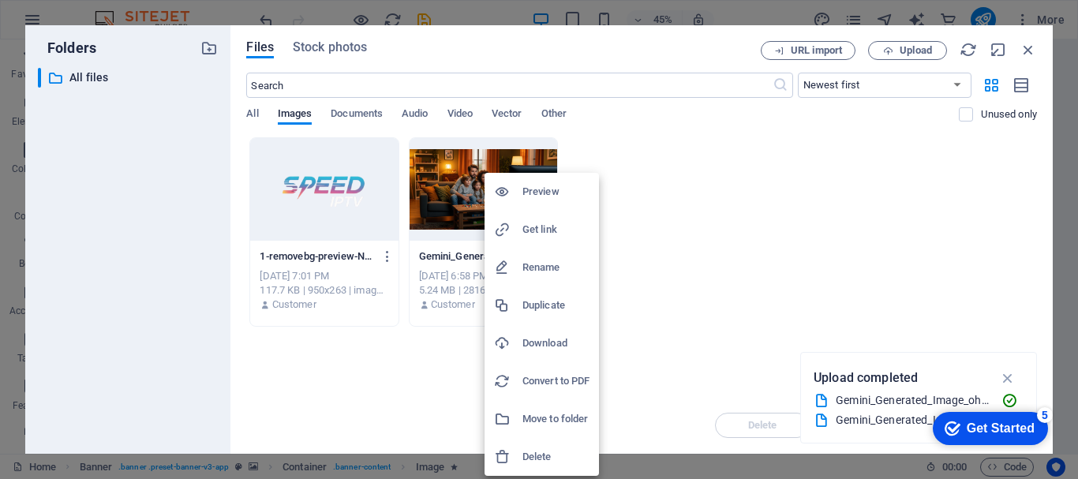
click at [531, 458] on h6 "Delete" at bounding box center [555, 456] width 67 height 19
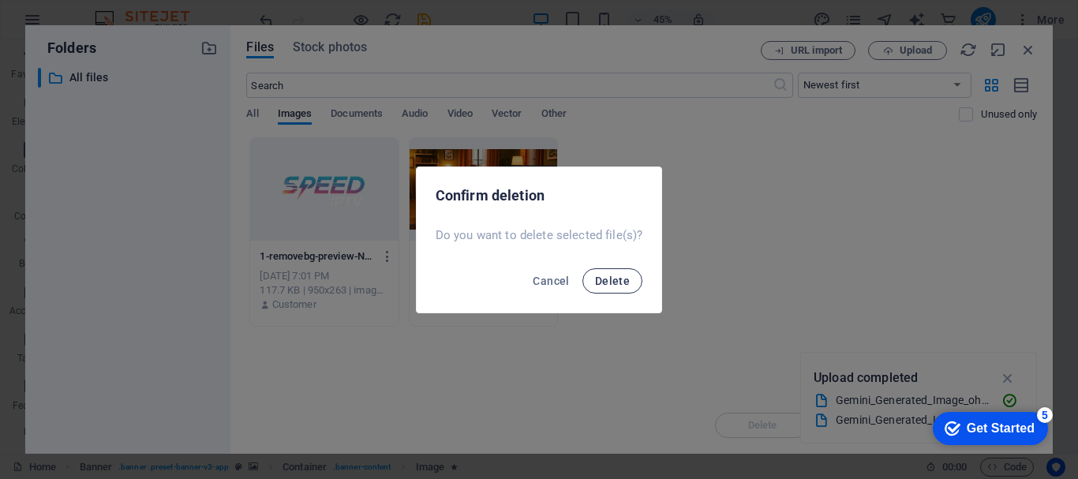
click at [596, 285] on span "Delete" at bounding box center [612, 281] width 35 height 13
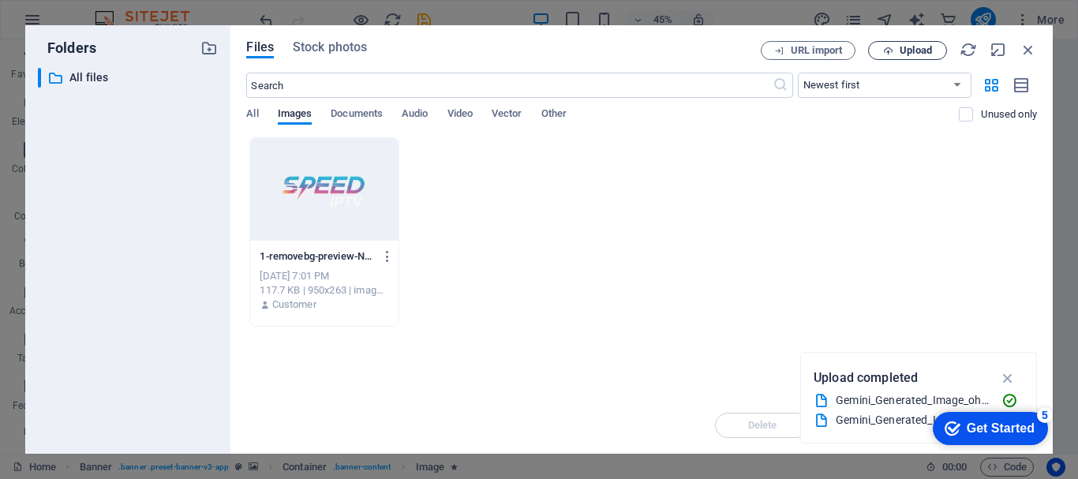
click at [907, 49] on span "Upload" at bounding box center [915, 50] width 32 height 9
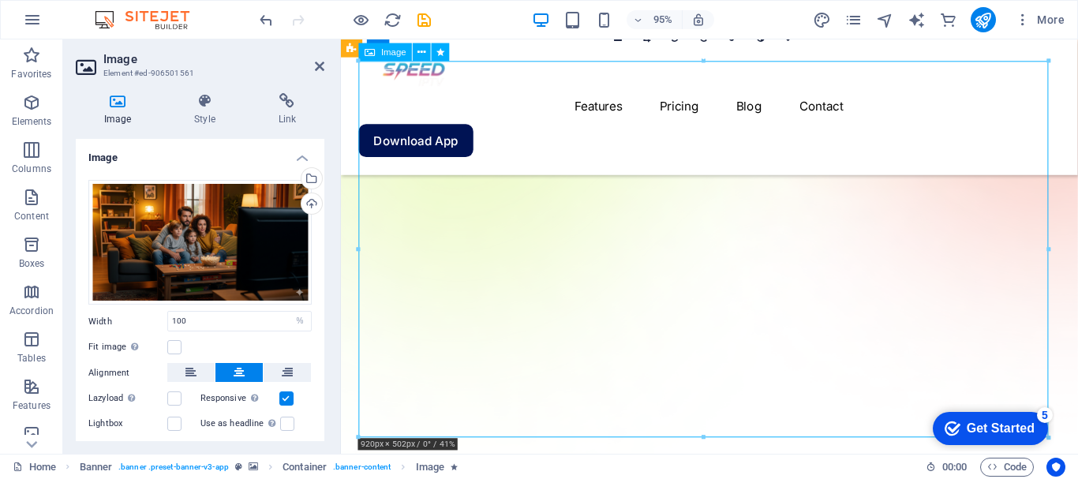
drag, startPoint x: 589, startPoint y: 320, endPoint x: 588, endPoint y: 369, distance: 48.9
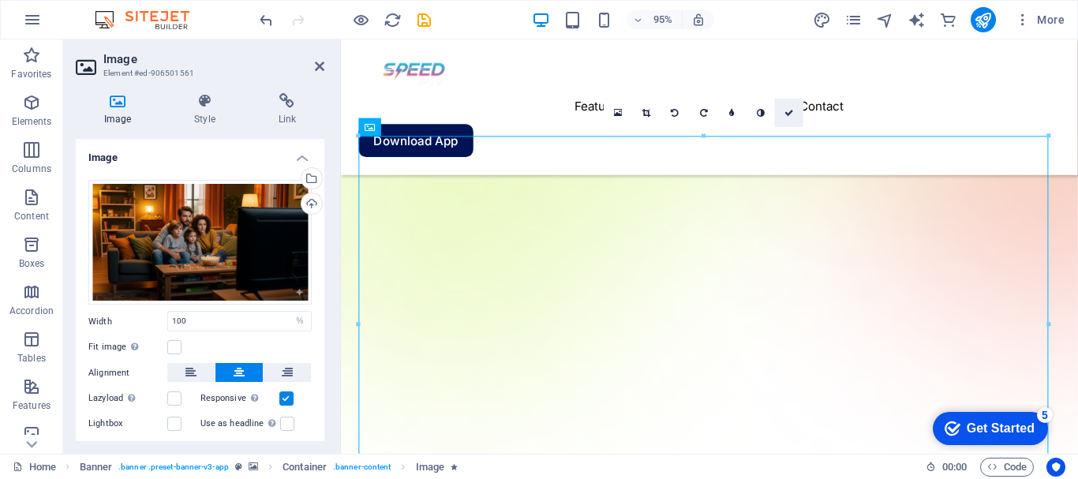
click at [787, 115] on icon at bounding box center [788, 112] width 9 height 9
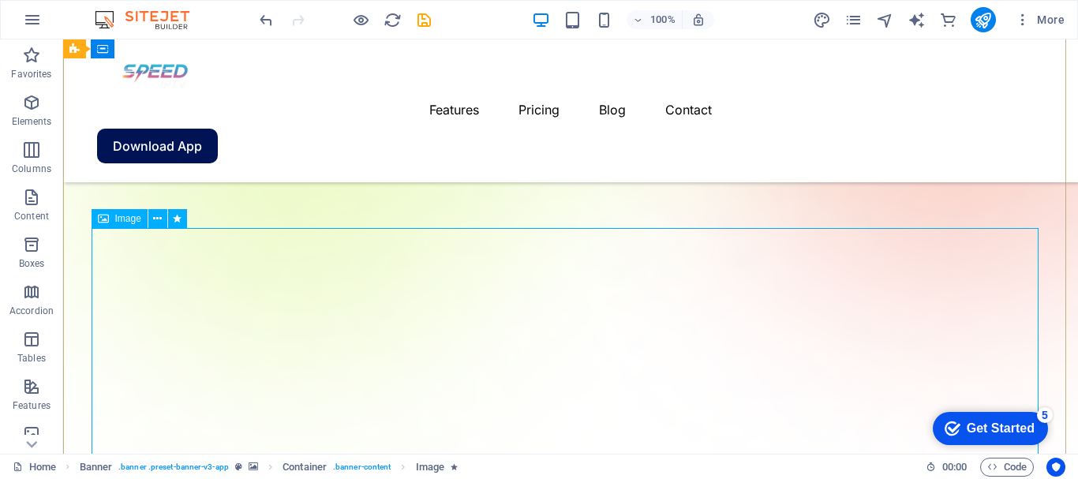
scroll to position [264, 0]
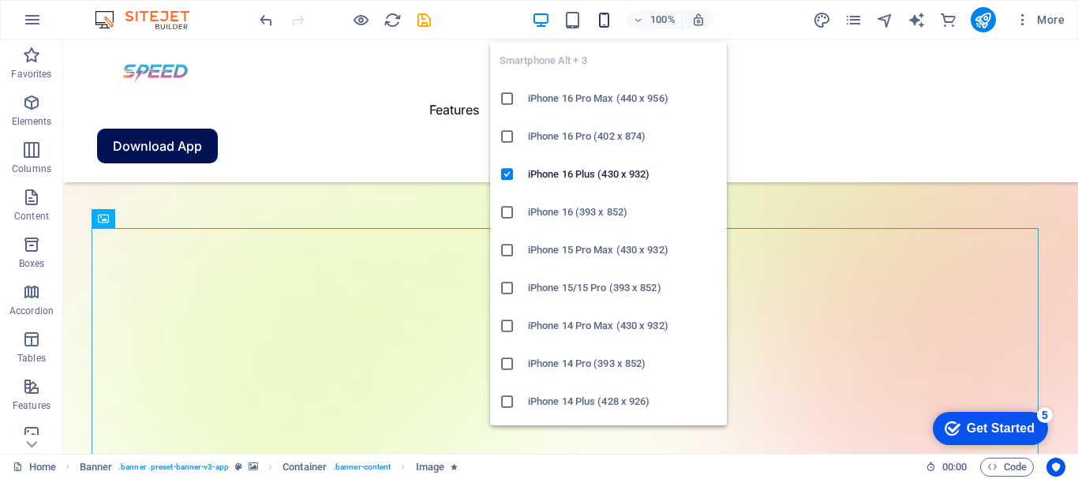
click at [0, 0] on icon "button" at bounding box center [0, 0] width 0 height 0
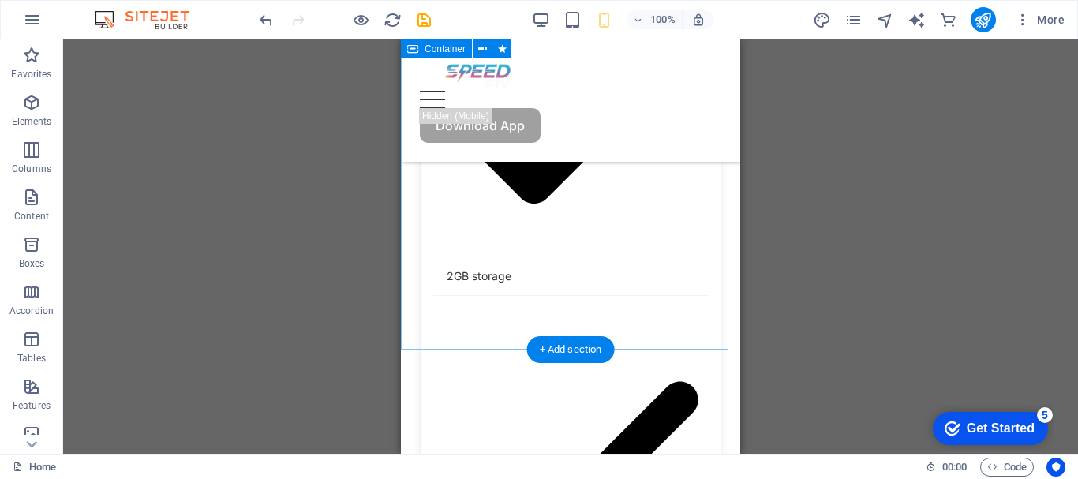
scroll to position [5072, 0]
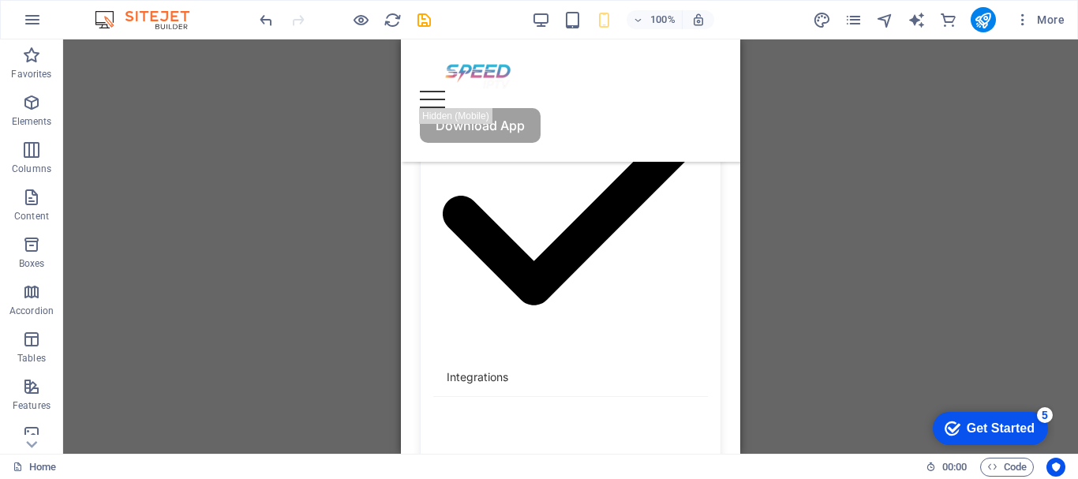
click at [944, 415] on div "checkmark Get Started 5" at bounding box center [990, 428] width 115 height 33
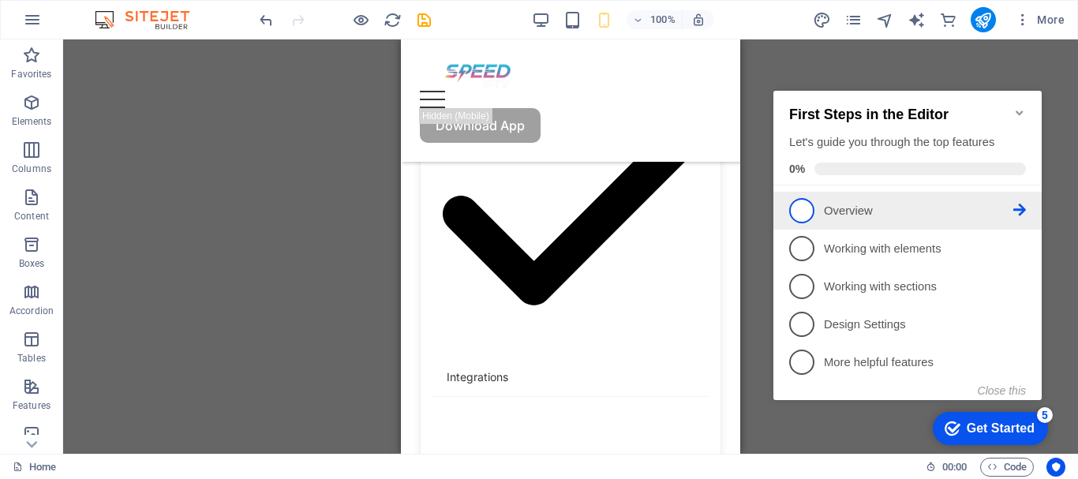
click at [796, 207] on span "1" at bounding box center [801, 210] width 25 height 25
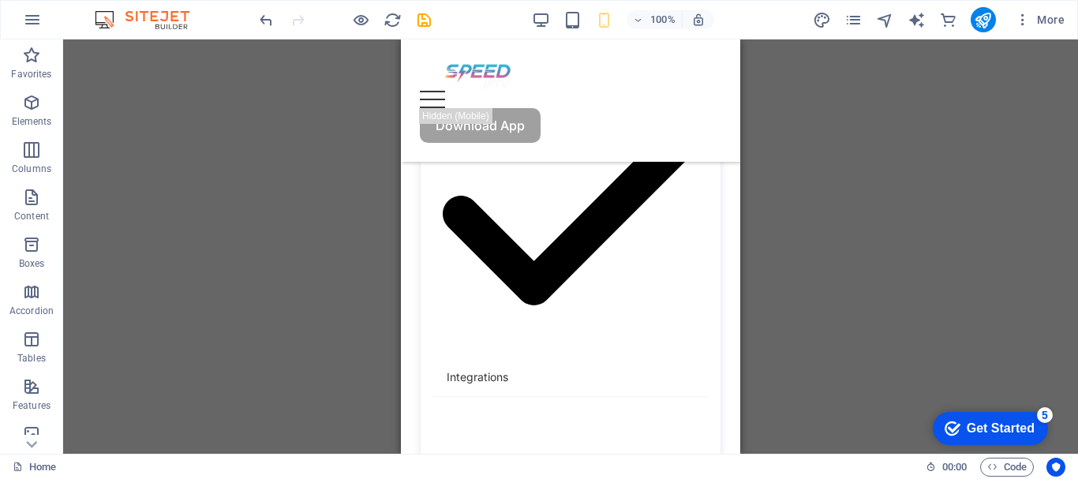
click at [956, 421] on icon "checkmark" at bounding box center [952, 429] width 16 height 16
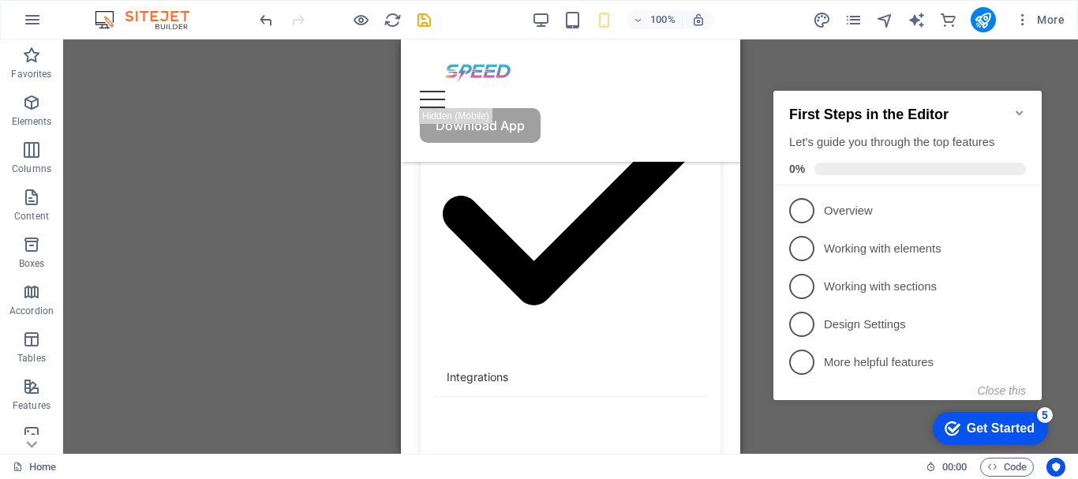
click at [1015, 107] on icon "Minimize checklist" at bounding box center [1019, 113] width 13 height 13
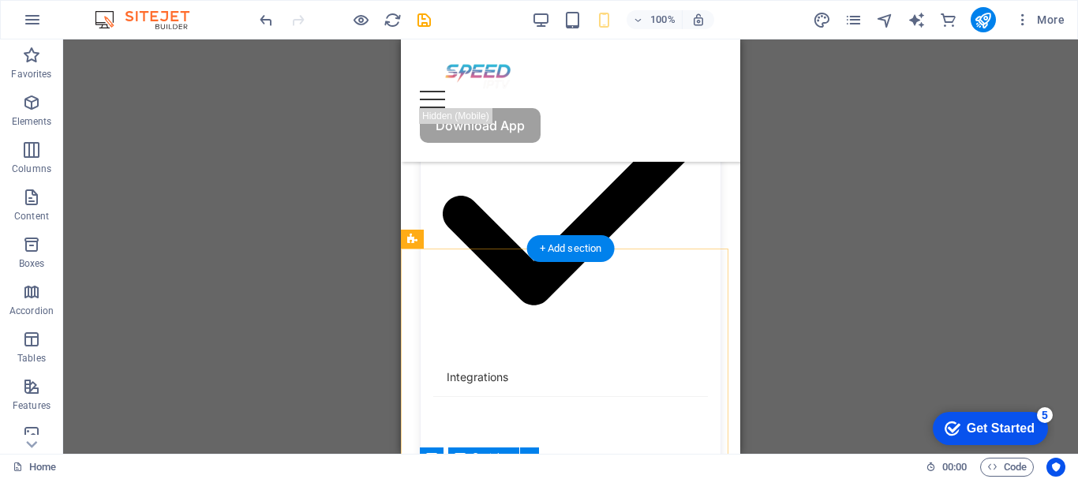
scroll to position [4835, 0]
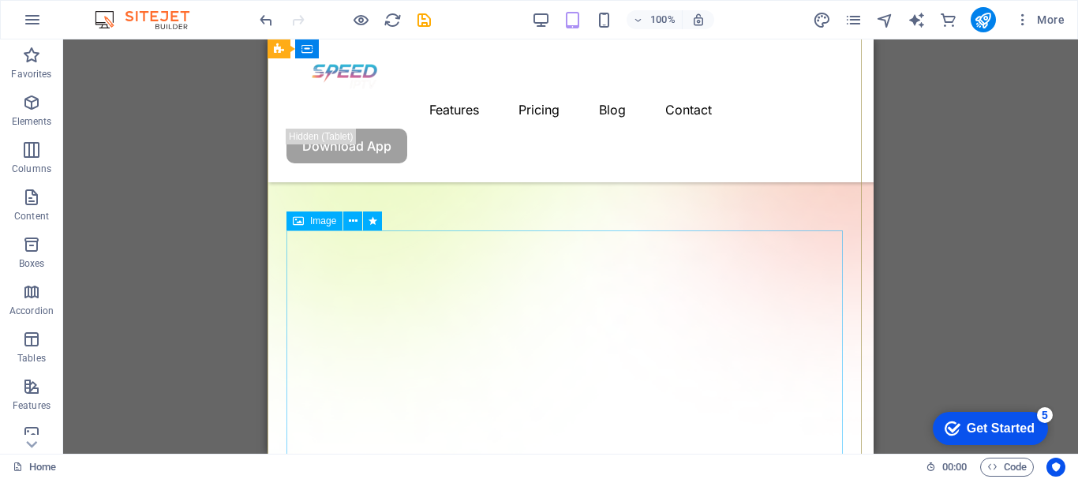
scroll to position [0, 0]
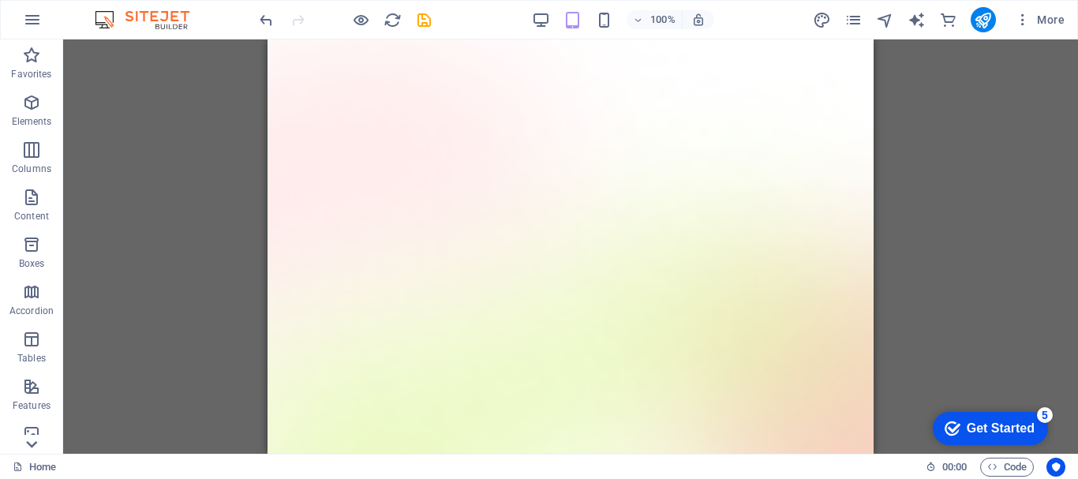
click at [36, 446] on icon at bounding box center [32, 444] width 22 height 22
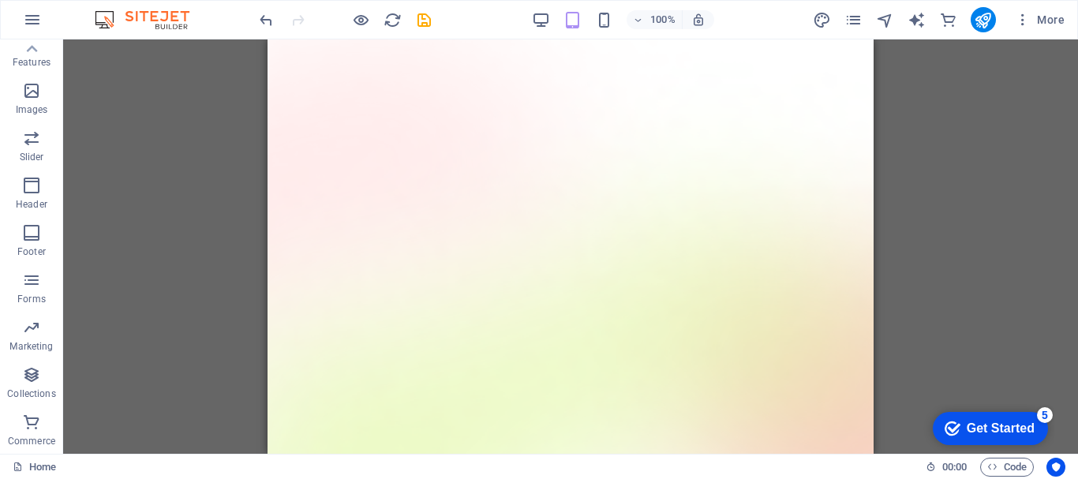
click at [944, 427] on icon "checkmark" at bounding box center [952, 429] width 16 height 16
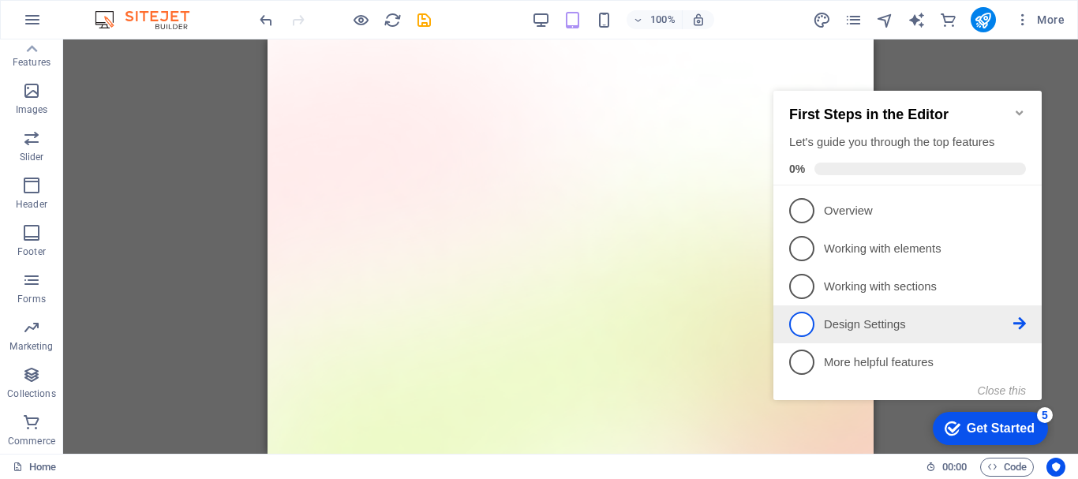
click at [800, 323] on span "4" at bounding box center [801, 324] width 25 height 25
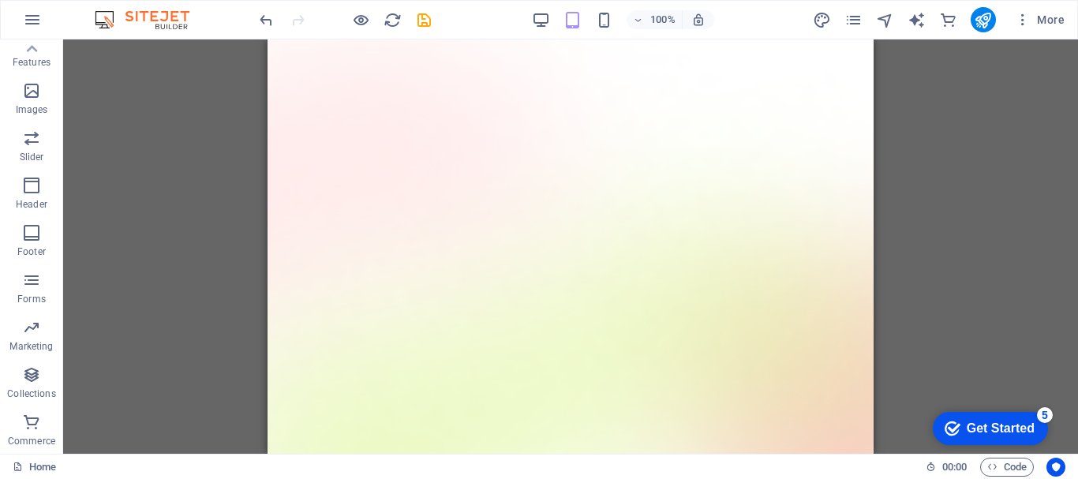
click at [976, 424] on div "Get Started" at bounding box center [1001, 428] width 68 height 14
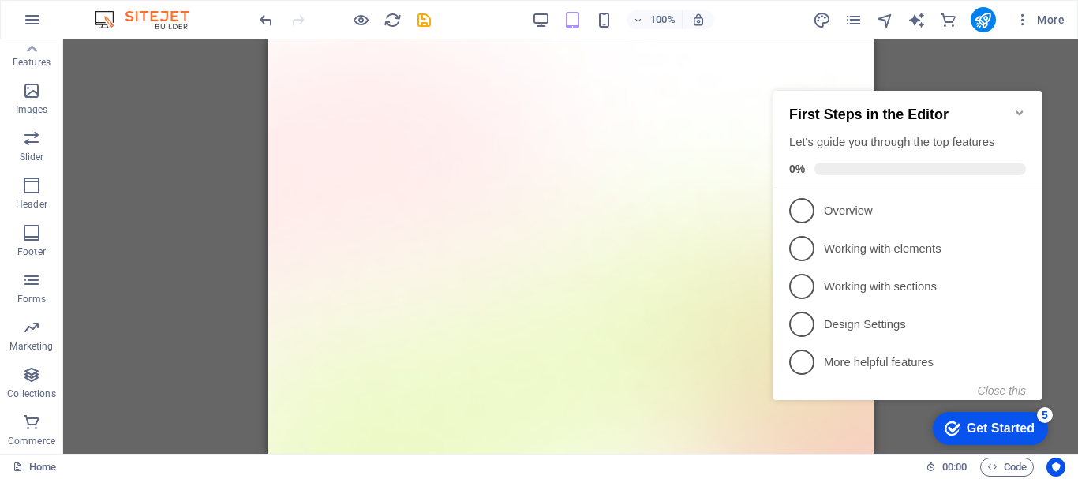
click at [1071, 190] on div "Drag here to replace the existing content. Press “Ctrl” if you want to create a…" at bounding box center [570, 246] width 1015 height 414
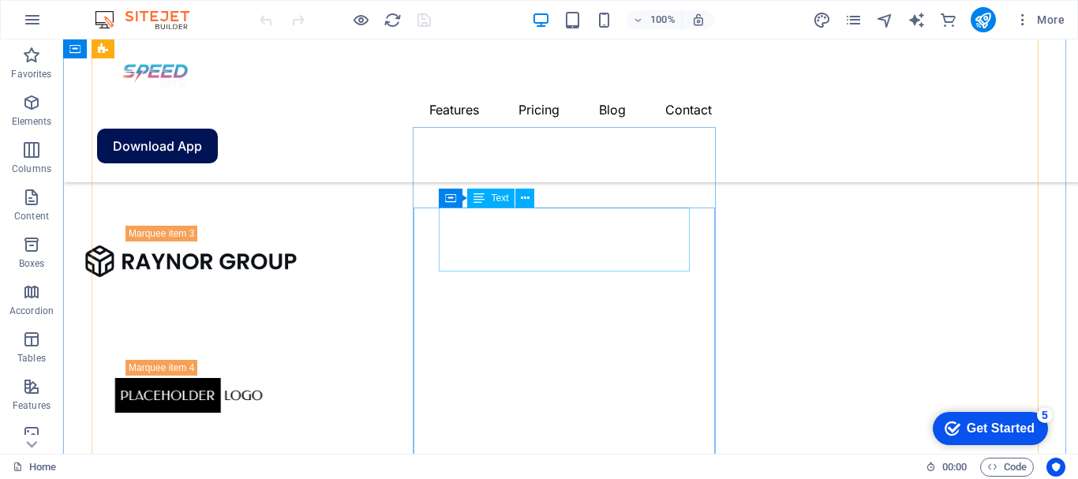
scroll to position [2367, 0]
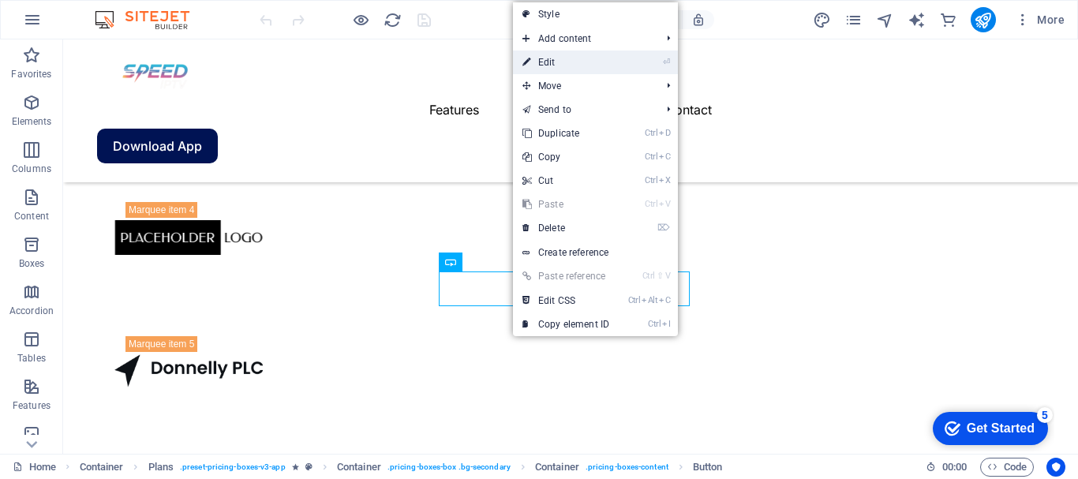
click at [585, 61] on link "⏎ Edit" at bounding box center [566, 62] width 106 height 24
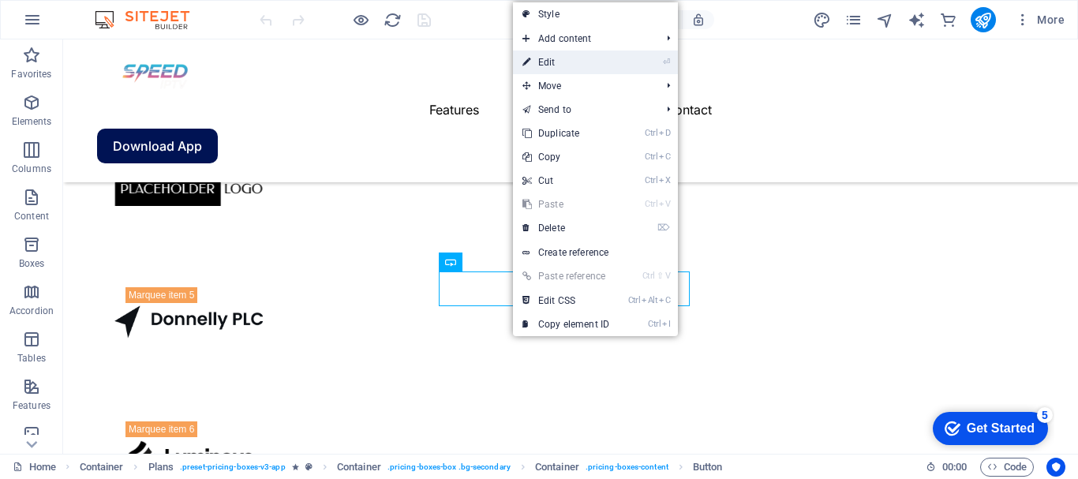
select select "%"
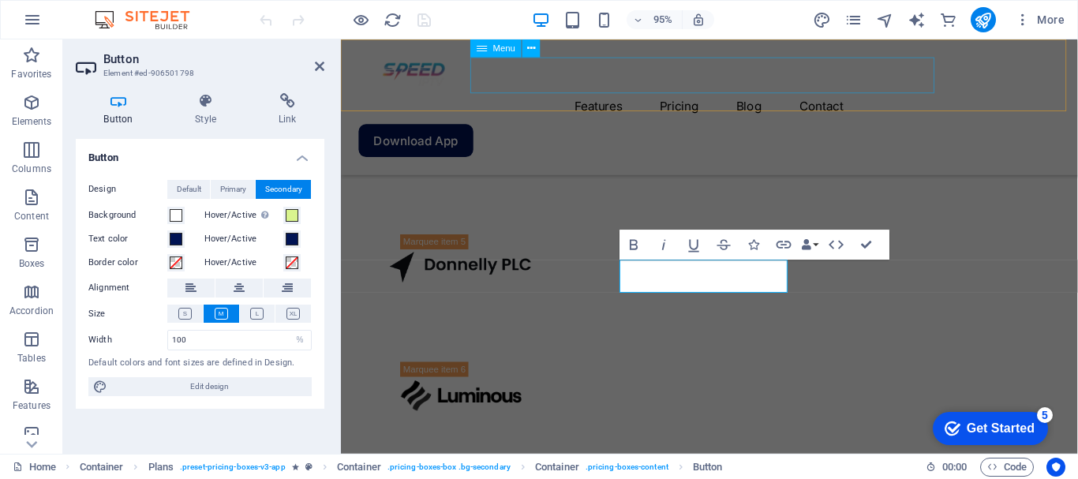
scroll to position [2439, 0]
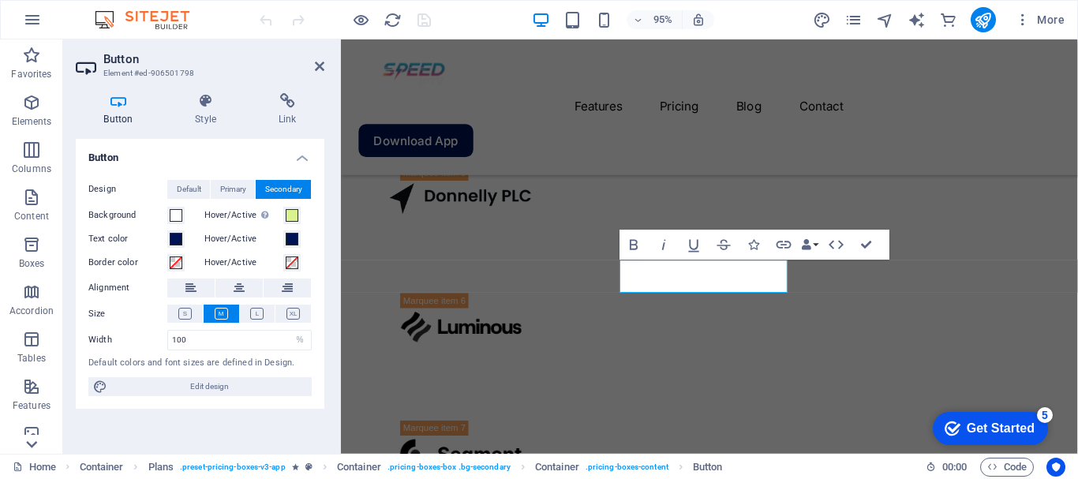
click at [32, 447] on icon at bounding box center [32, 444] width 22 height 22
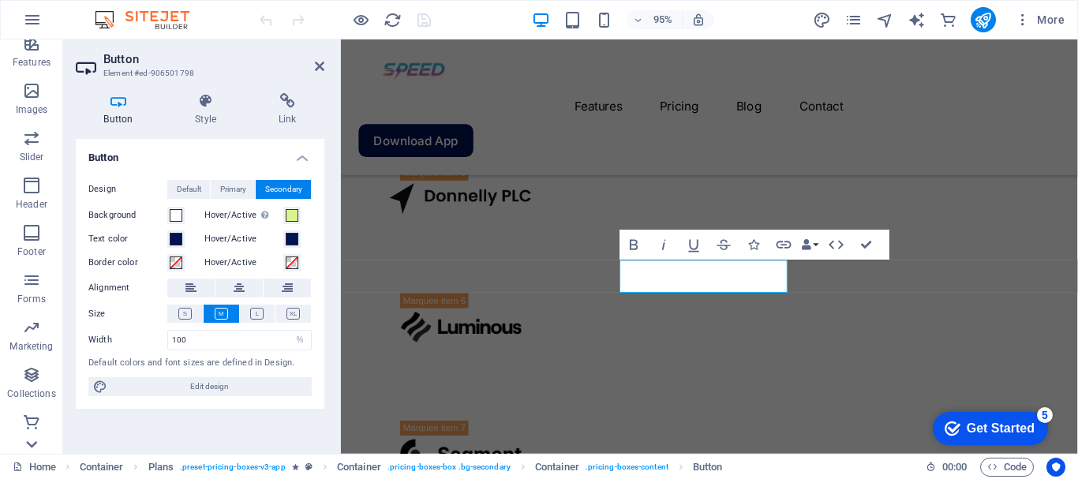
click at [32, 447] on div "Favorites Elements Columns Content Boxes Accordion Tables Features Images Slide…" at bounding box center [31, 246] width 63 height 414
click at [32, 447] on span "Commerce" at bounding box center [31, 432] width 63 height 38
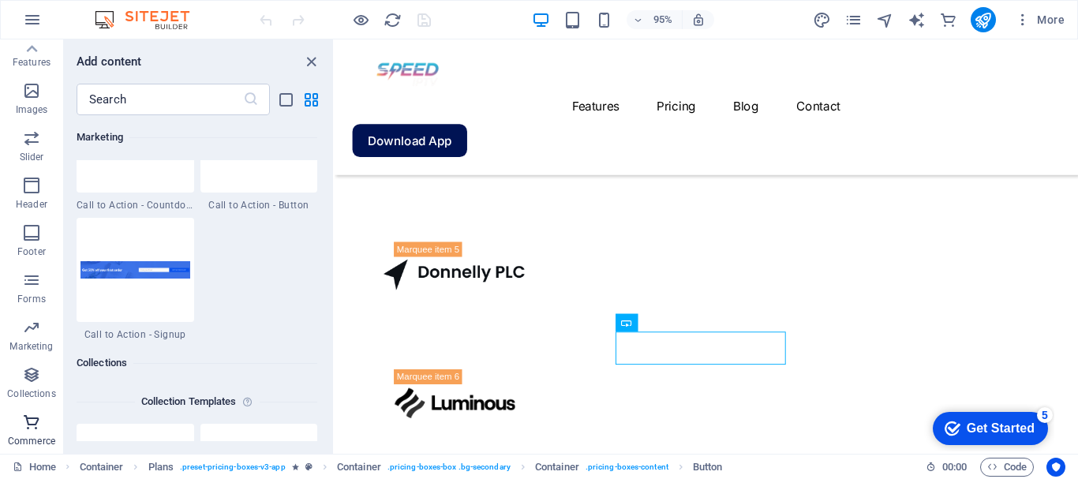
scroll to position [15205, 0]
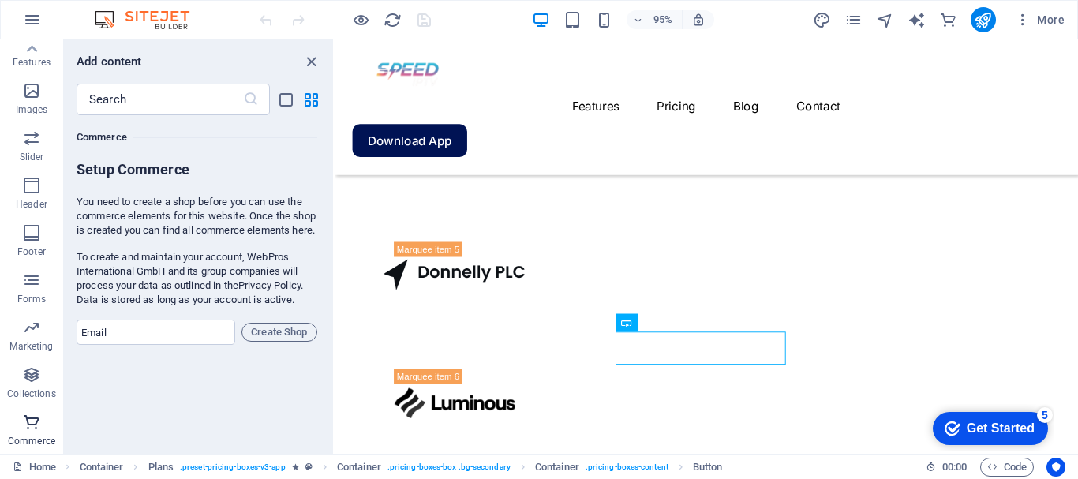
click at [32, 434] on span "Commerce" at bounding box center [31, 432] width 63 height 38
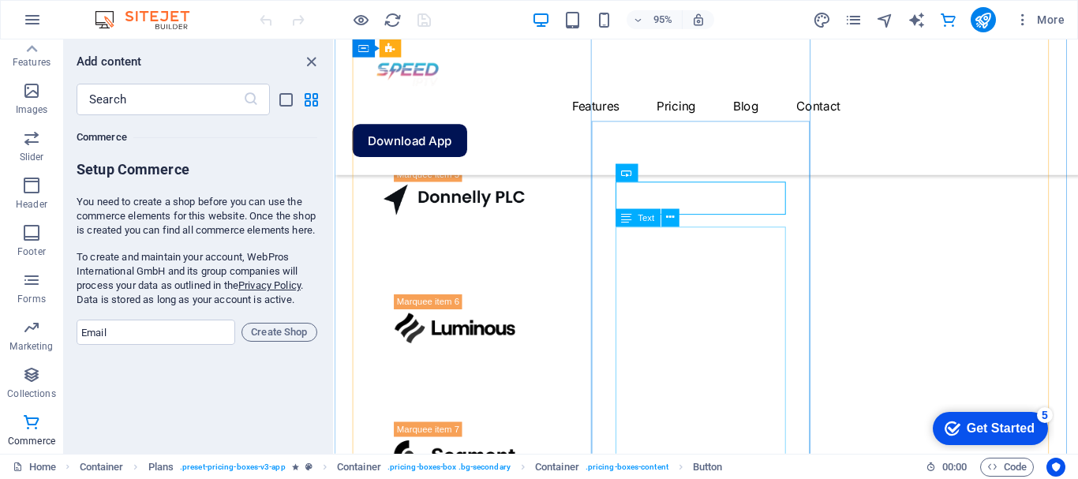
scroll to position [2604, 0]
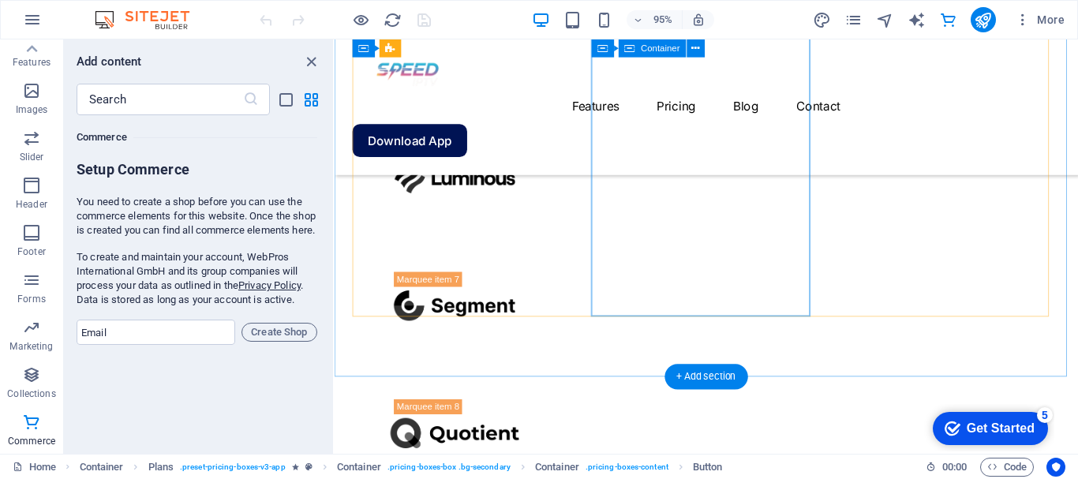
scroll to position [2762, 0]
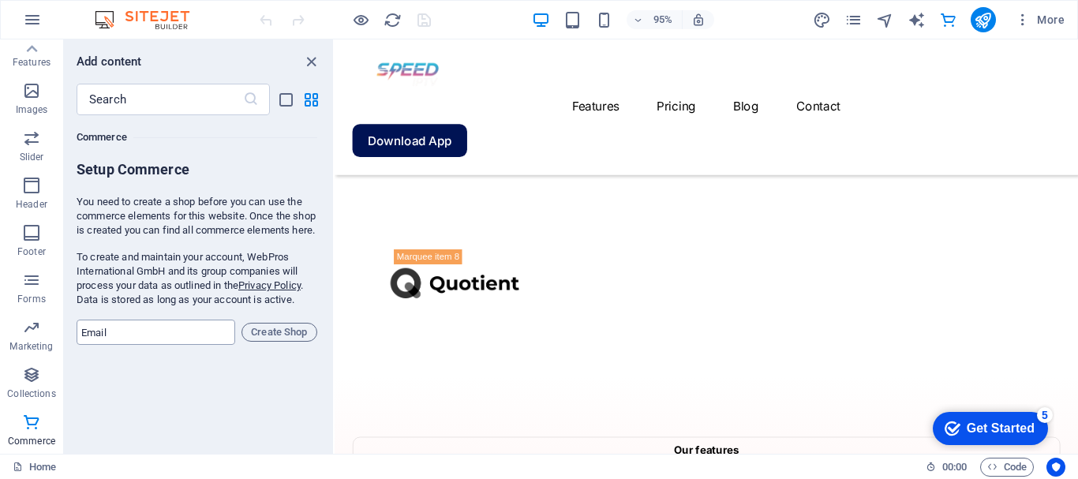
click at [161, 345] on input "email" at bounding box center [156, 332] width 159 height 25
type input "hakanbayeroglu@gmail.com"
click at [292, 342] on span "Create Shop" at bounding box center [280, 332] width 62 height 19
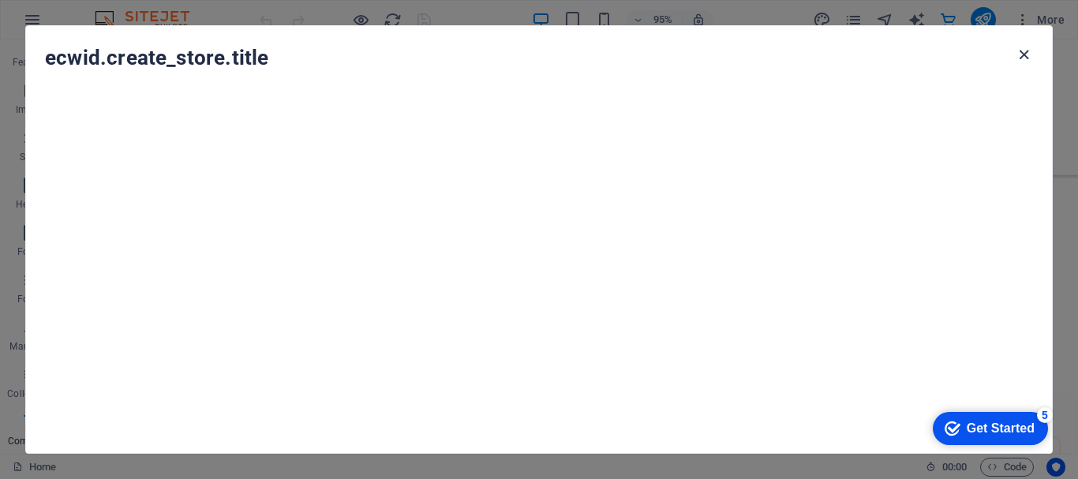
click at [1026, 62] on icon "button" at bounding box center [1024, 55] width 18 height 18
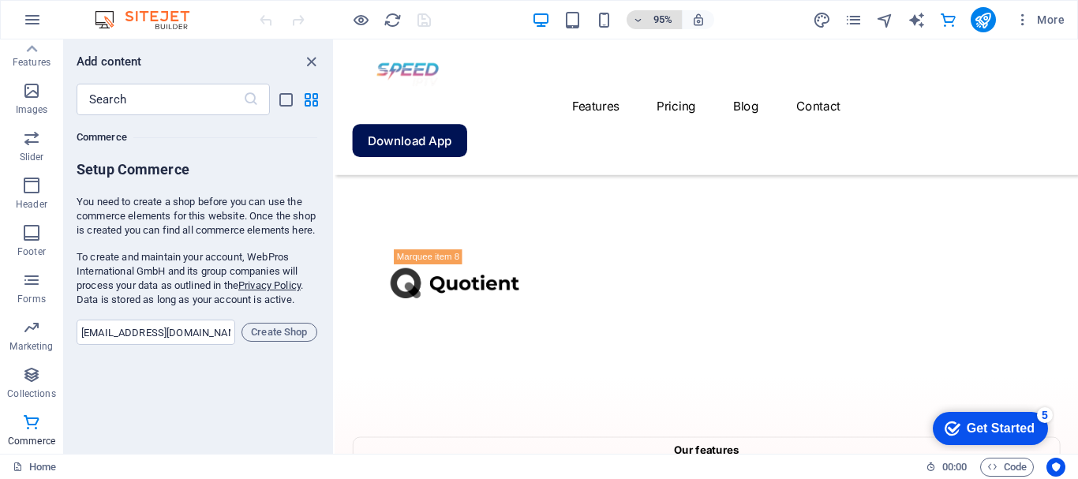
click at [648, 19] on span "95%" at bounding box center [654, 19] width 43 height 19
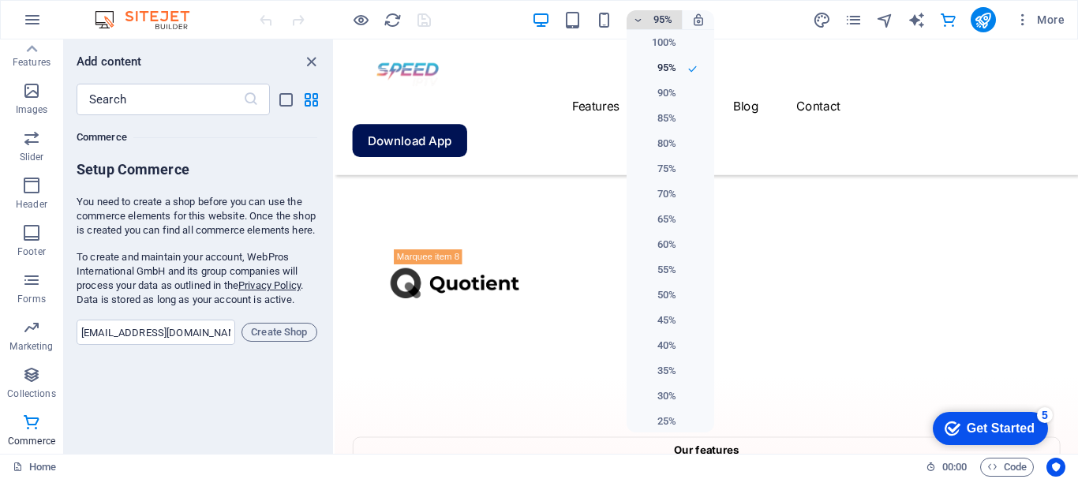
click at [648, 19] on div at bounding box center [539, 239] width 1078 height 479
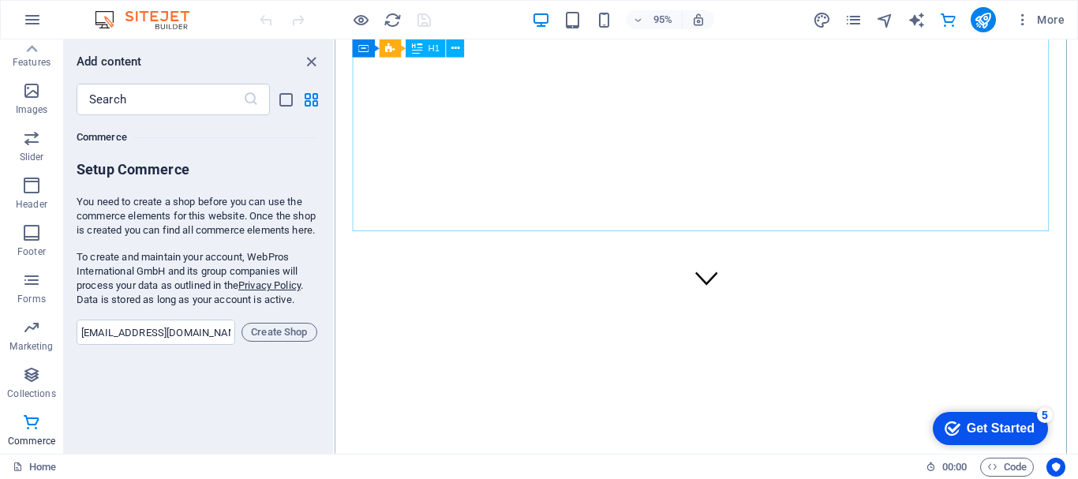
scroll to position [237, 0]
click at [316, 63] on icon "close panel" at bounding box center [311, 62] width 18 height 18
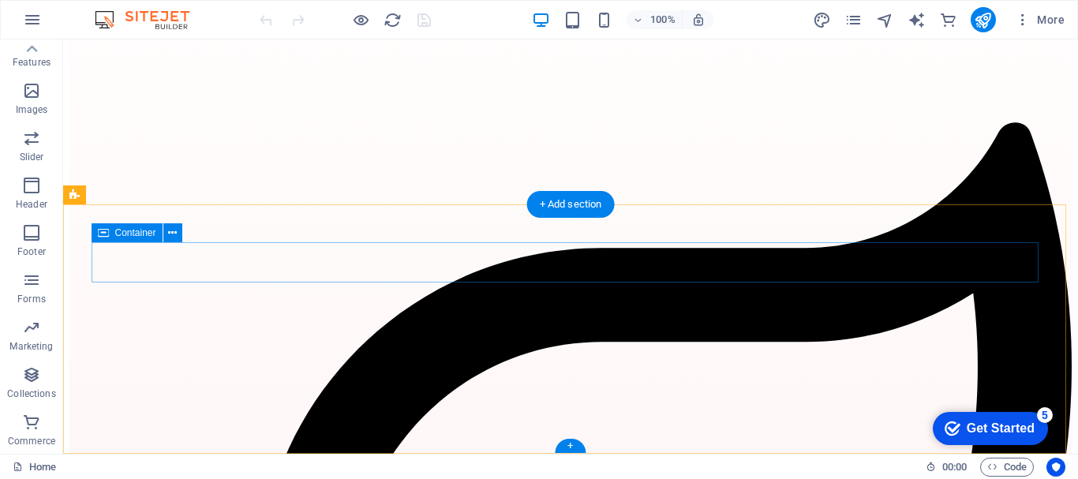
scroll to position [3815, 0]
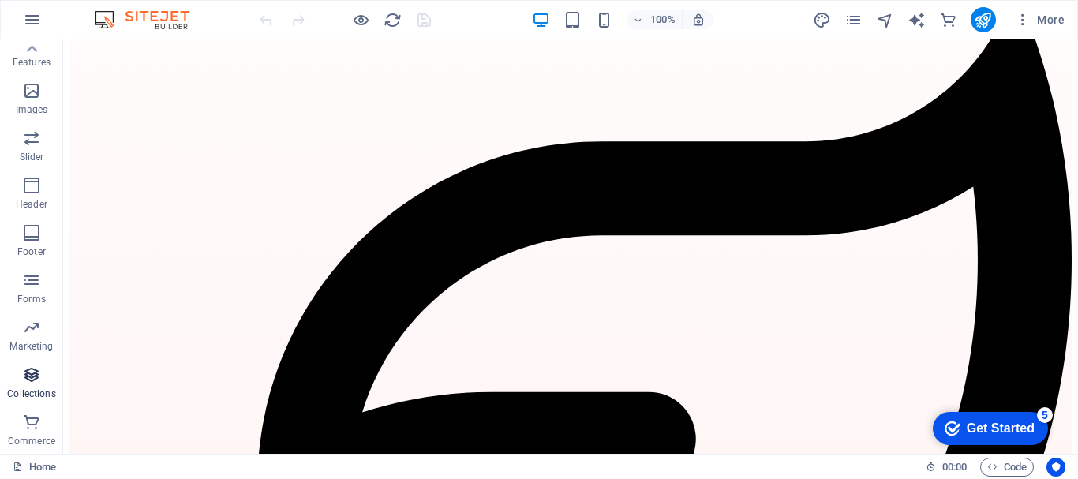
click at [32, 376] on icon "button" at bounding box center [31, 374] width 19 height 19
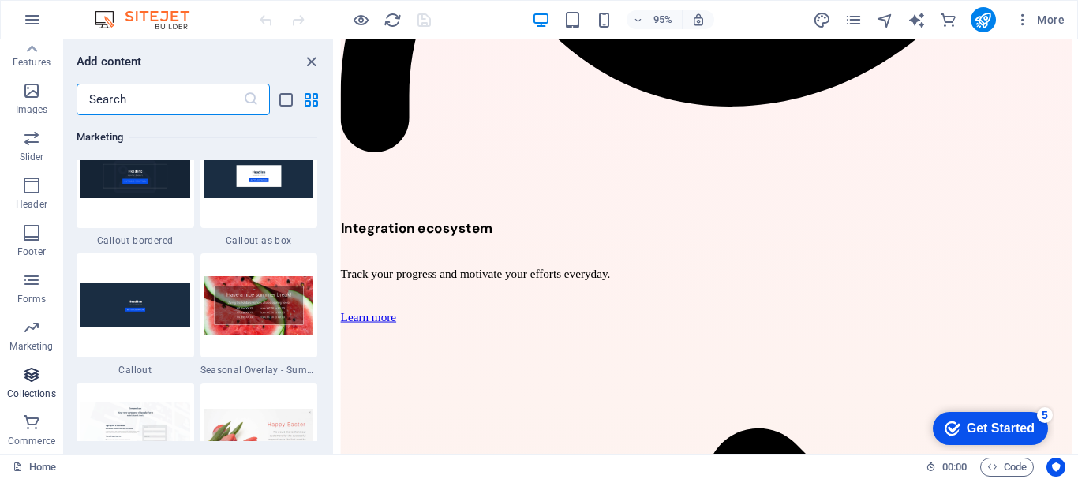
scroll to position [14444, 0]
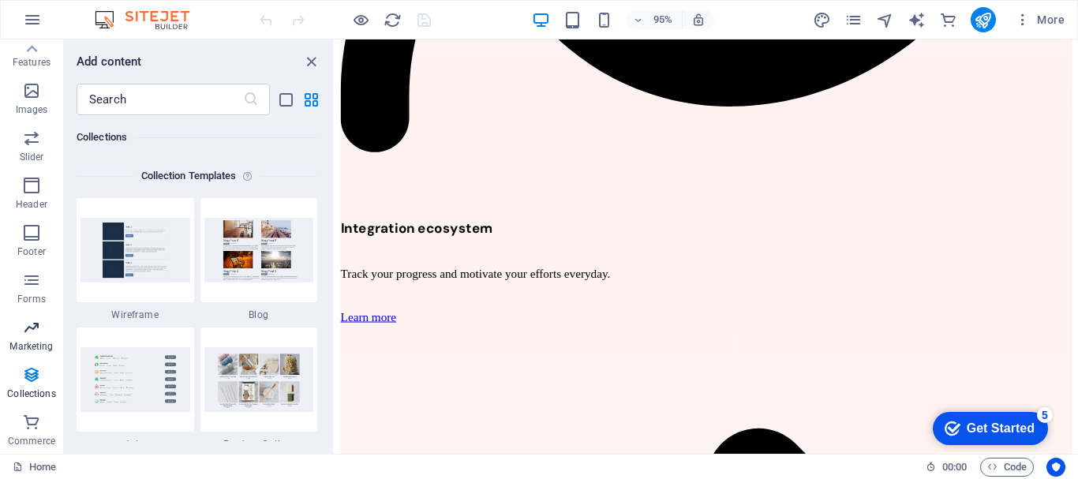
click at [39, 346] on p "Marketing" at bounding box center [30, 346] width 43 height 13
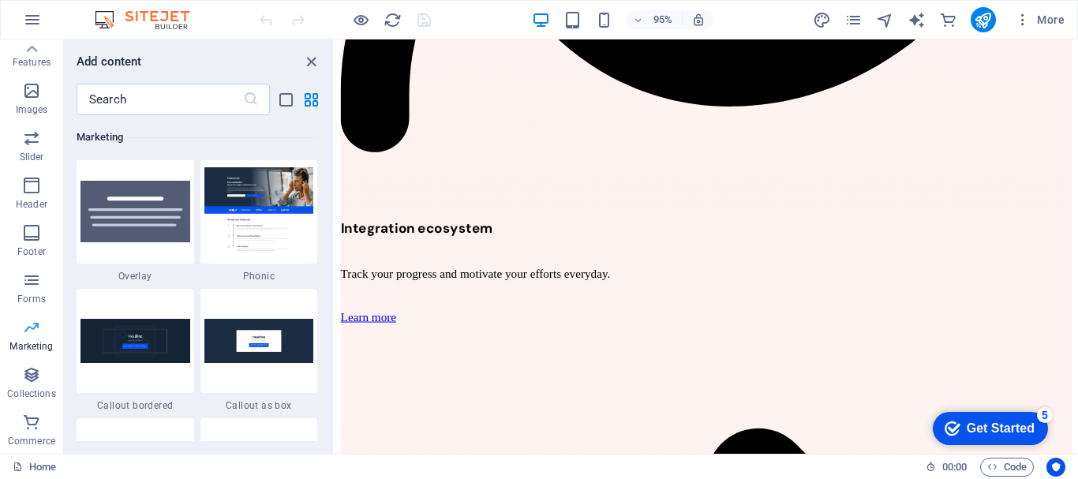
scroll to position [12852, 0]
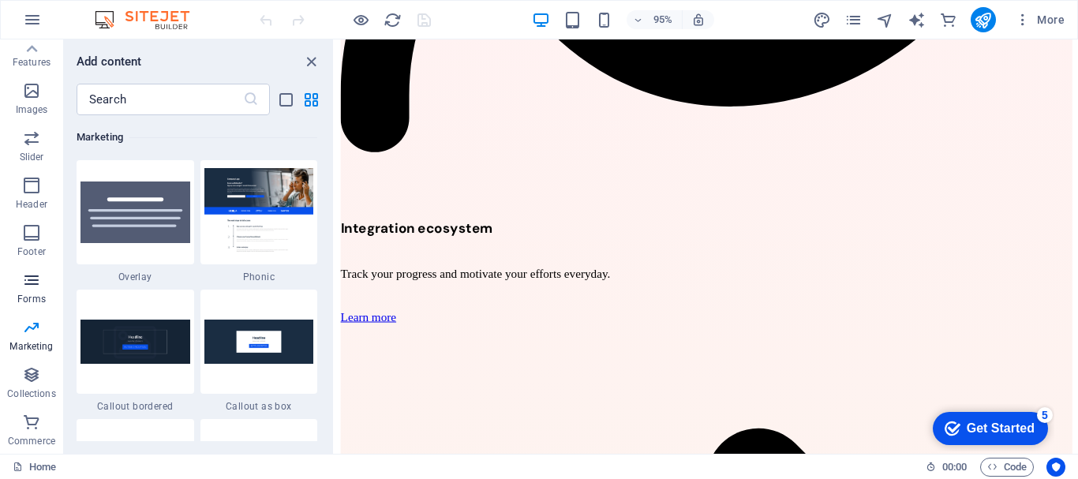
click at [35, 300] on p "Forms" at bounding box center [31, 299] width 28 height 13
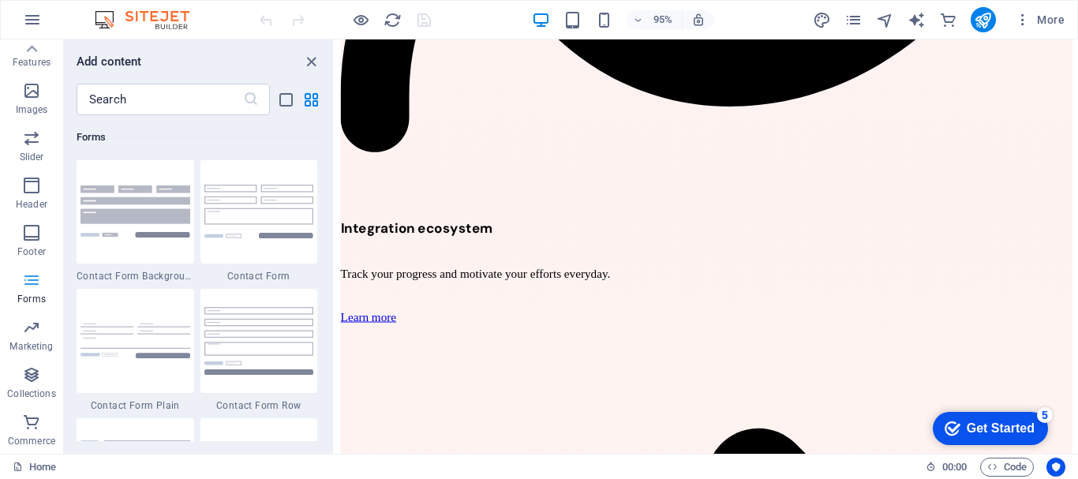
scroll to position [11520, 0]
click at [38, 249] on p "Footer" at bounding box center [31, 251] width 28 height 13
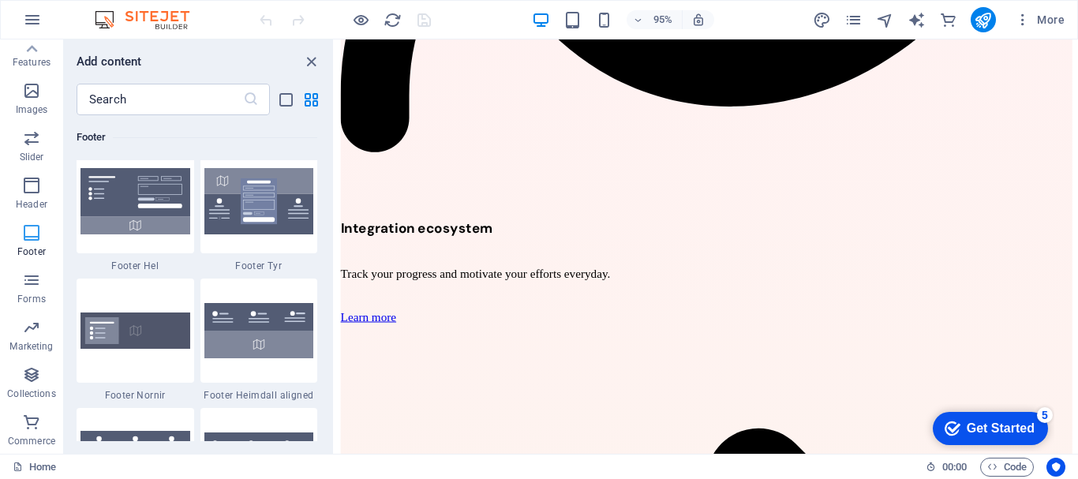
scroll to position [10446, 0]
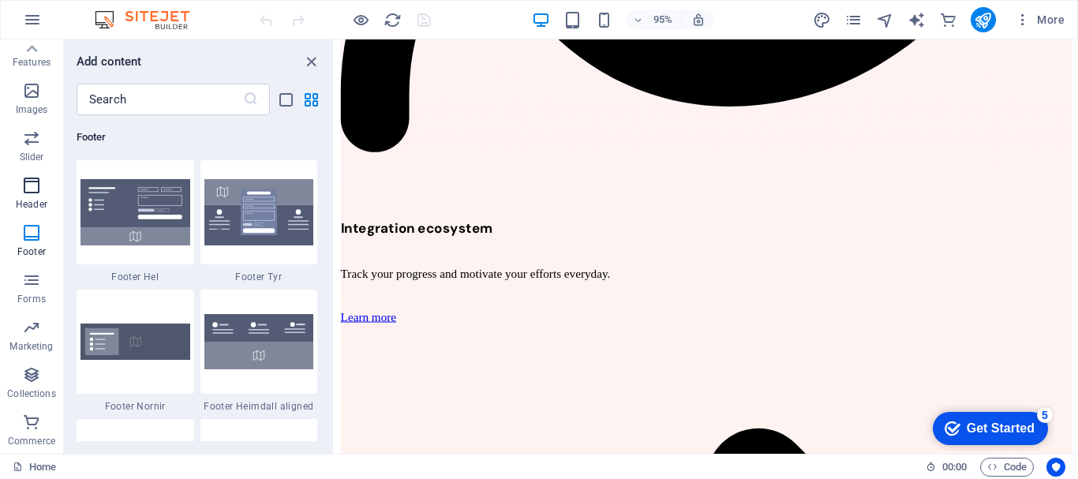
click at [34, 192] on icon "button" at bounding box center [31, 185] width 19 height 19
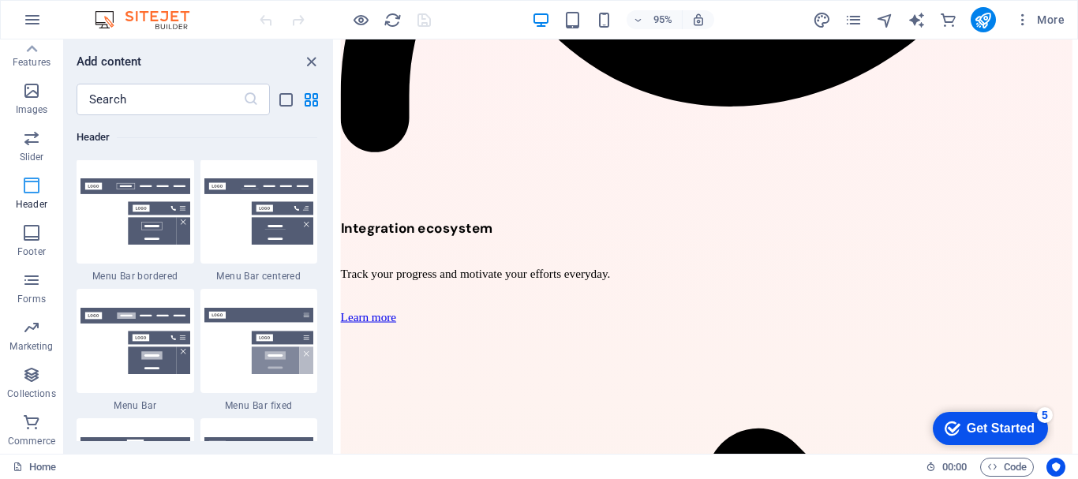
scroll to position [9501, 0]
click at [38, 149] on span "Slider" at bounding box center [31, 148] width 63 height 38
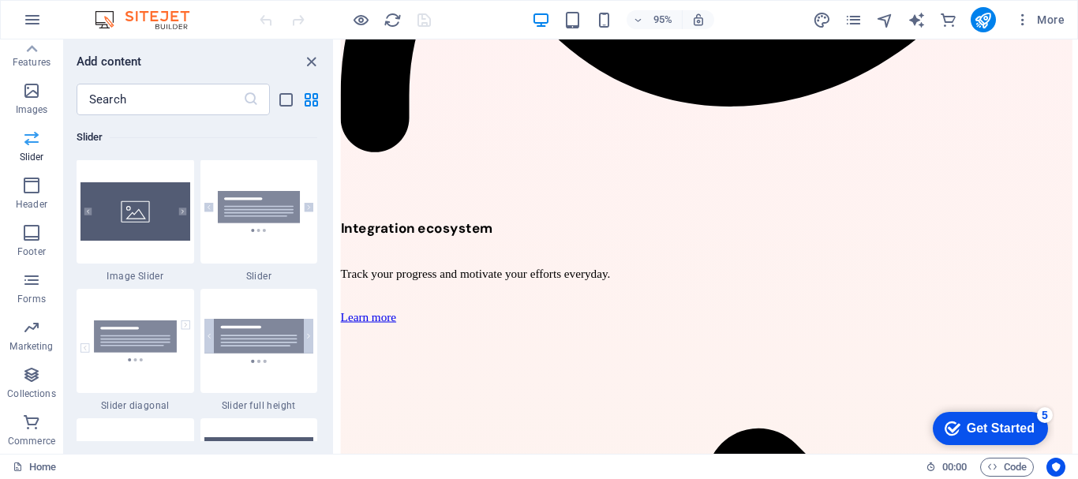
scroll to position [8945, 0]
click at [28, 105] on p "Images" at bounding box center [32, 109] width 32 height 13
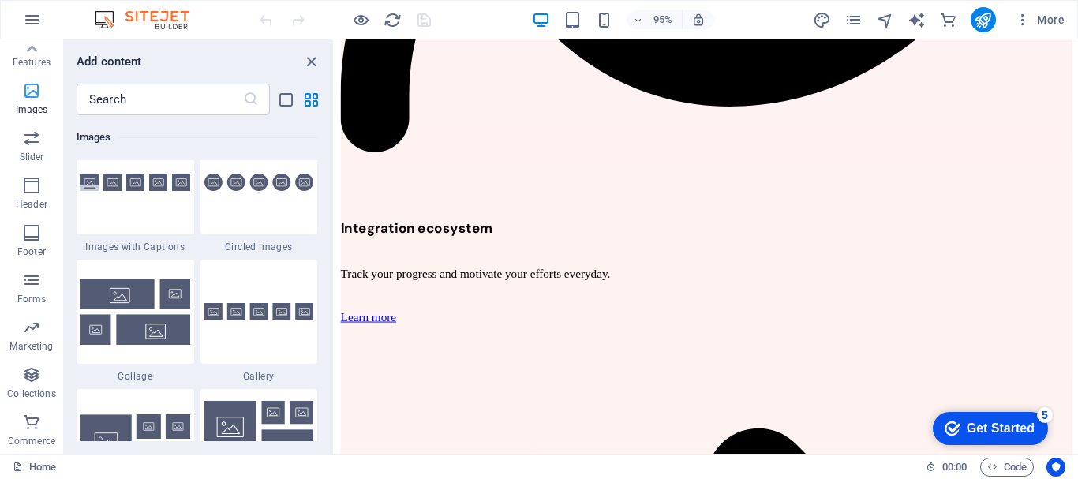
scroll to position [8001, 0]
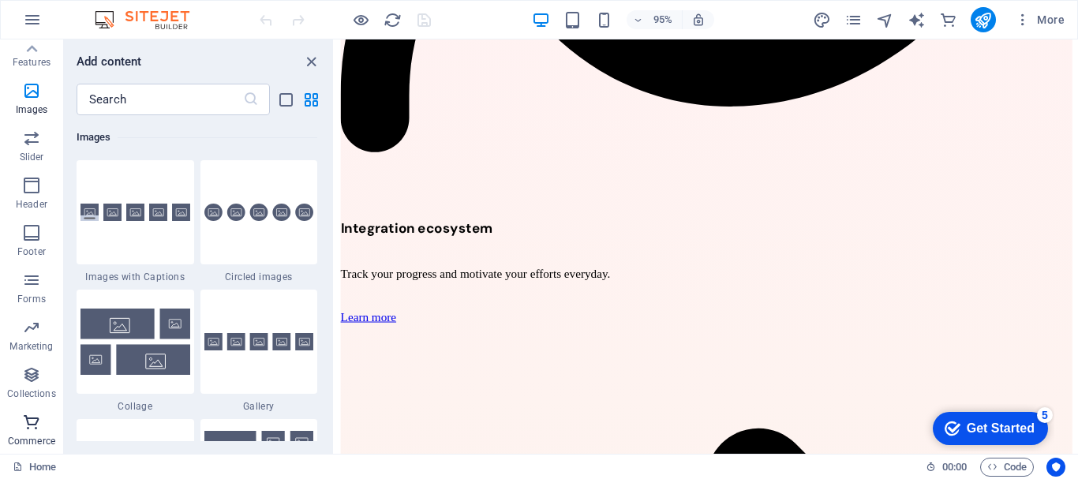
click at [38, 428] on icon "button" at bounding box center [31, 422] width 19 height 19
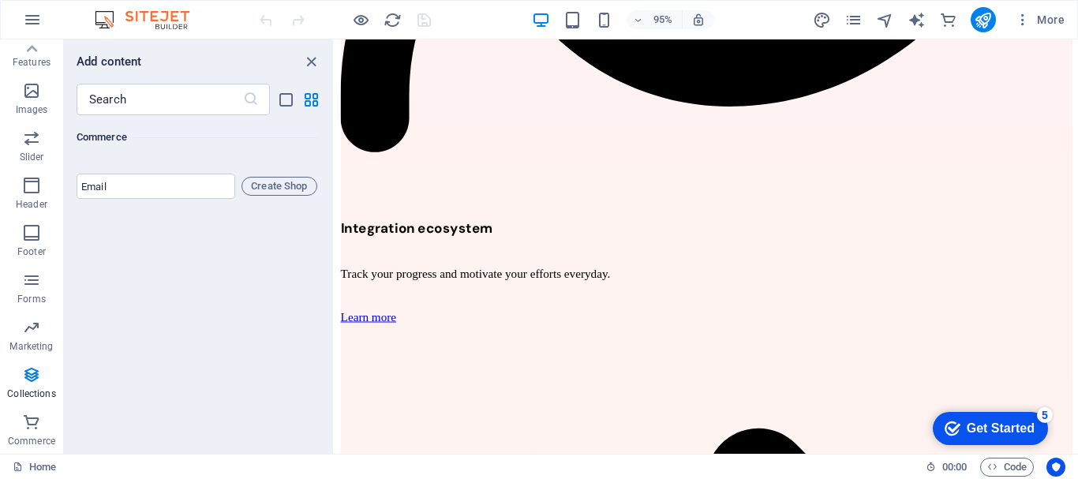
scroll to position [15050, 0]
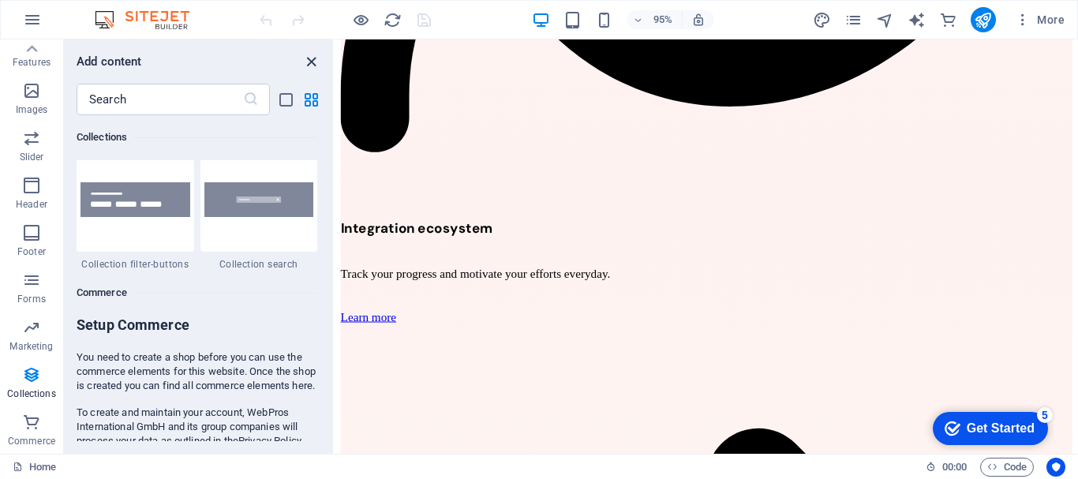
click at [309, 65] on icon "close panel" at bounding box center [311, 62] width 18 height 18
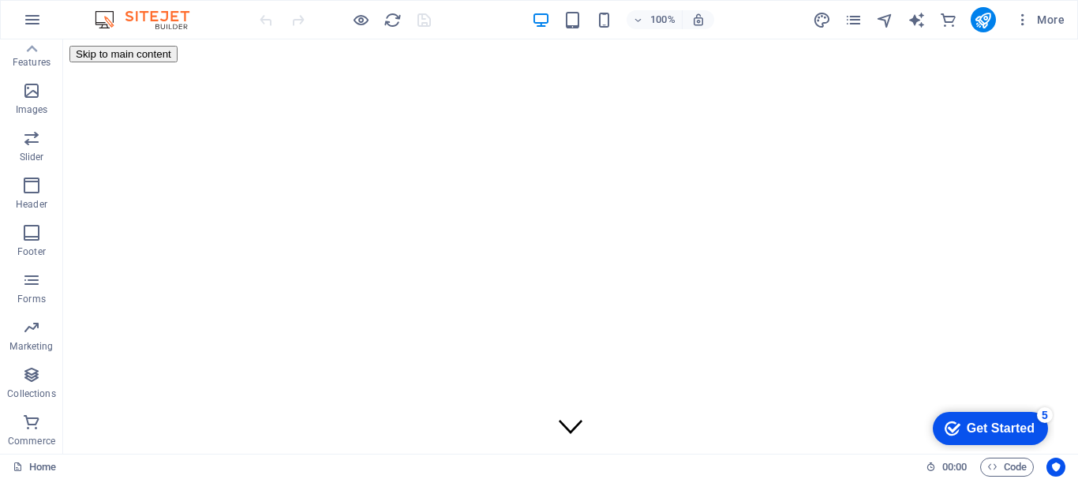
scroll to position [2676, 0]
